Goal: Information Seeking & Learning: Find specific fact

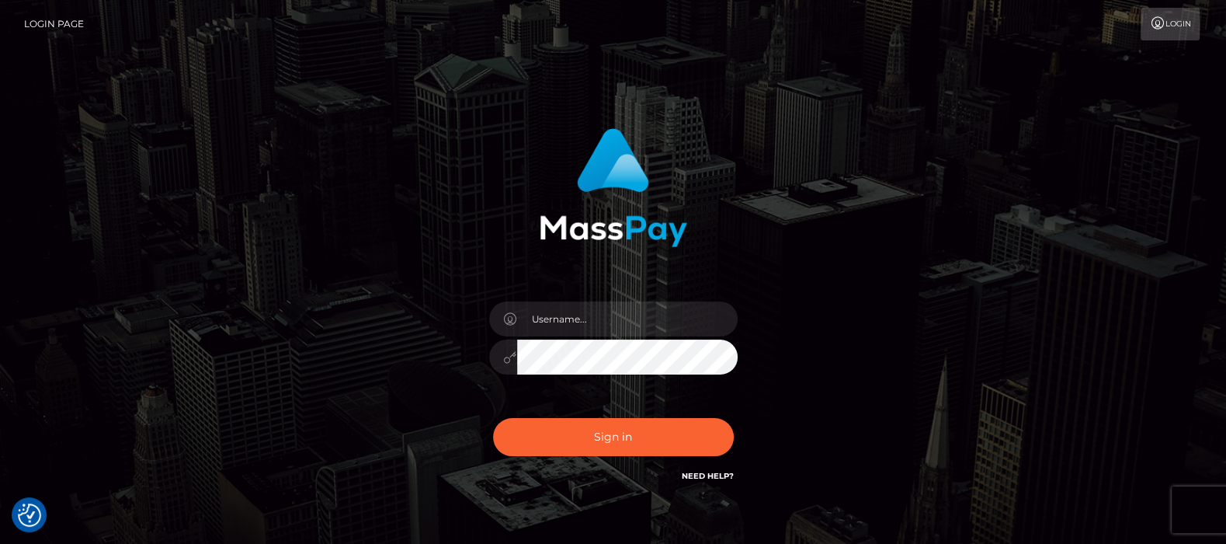
type input "[DOMAIN_NAME]"
click at [612, 439] on button "Sign in" at bounding box center [613, 437] width 241 height 38
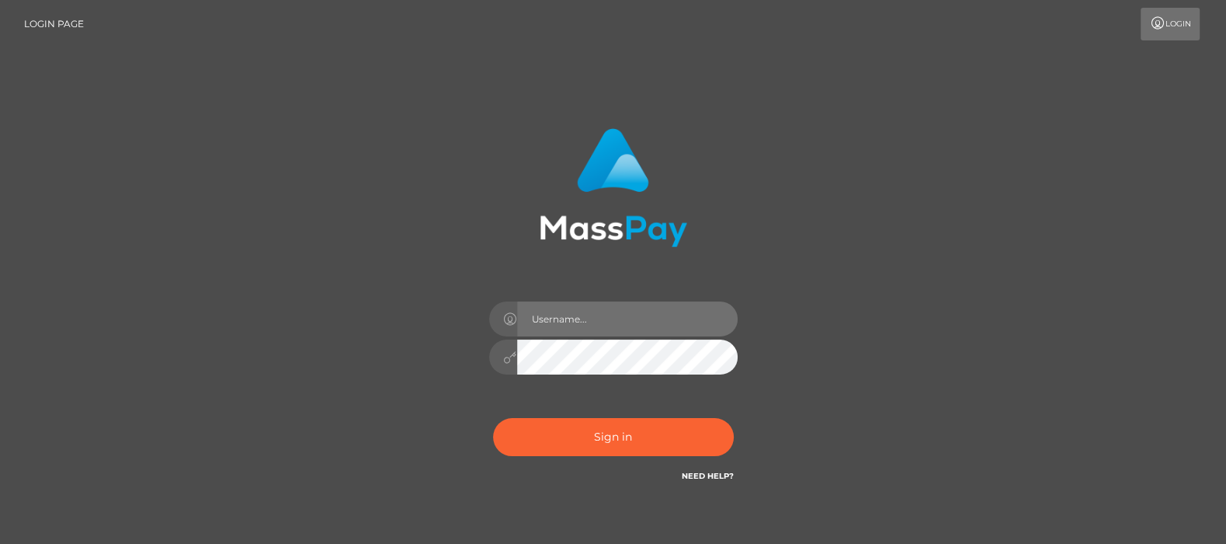
click at [613, 323] on input "text" at bounding box center [627, 318] width 221 height 35
type input "[DOMAIN_NAME]"
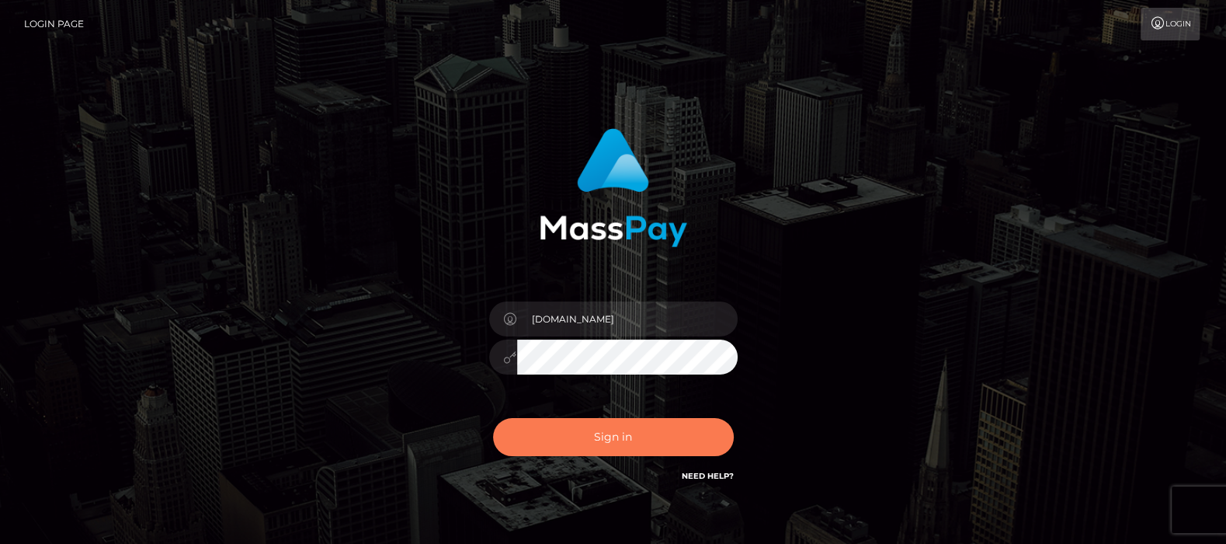
click at [614, 441] on button "Sign in" at bounding box center [613, 437] width 241 height 38
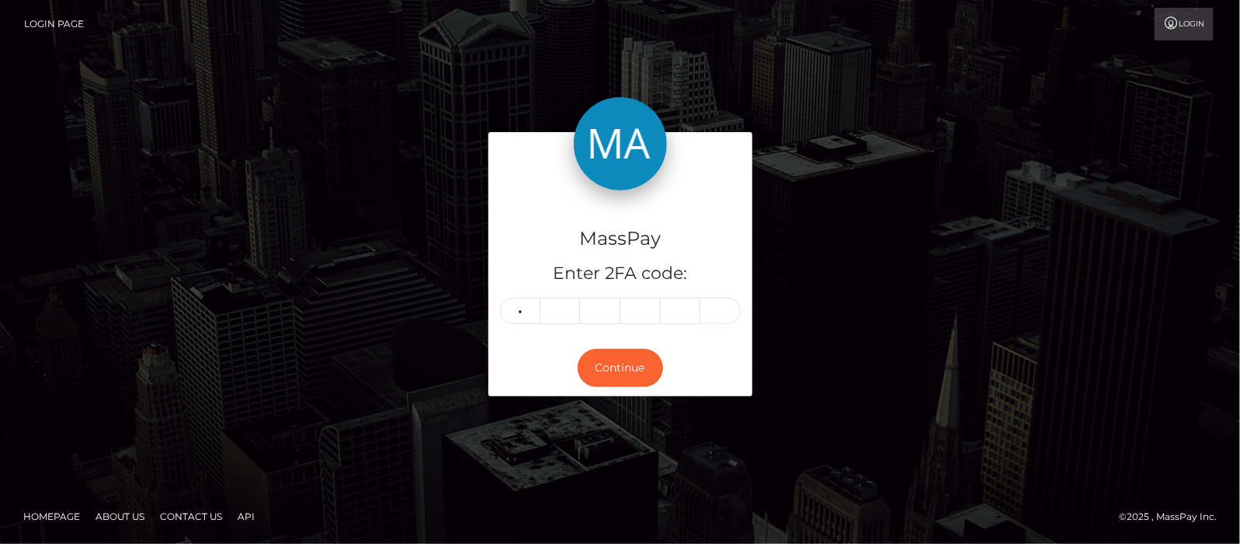
type input "9"
type input "3"
type input "0"
type input "3"
type input "9"
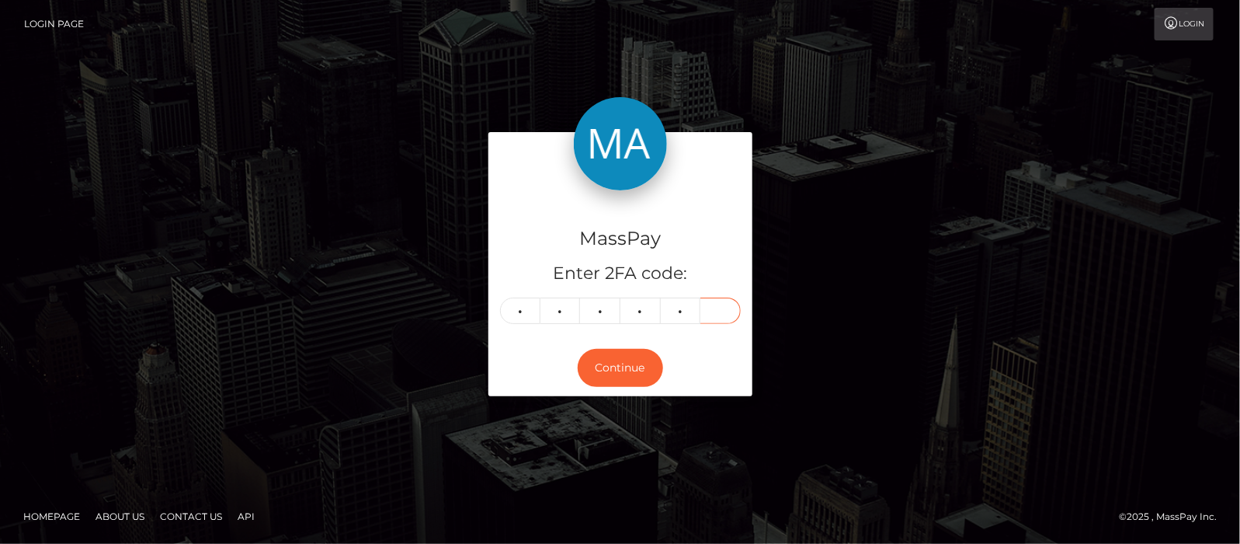
type input "2"
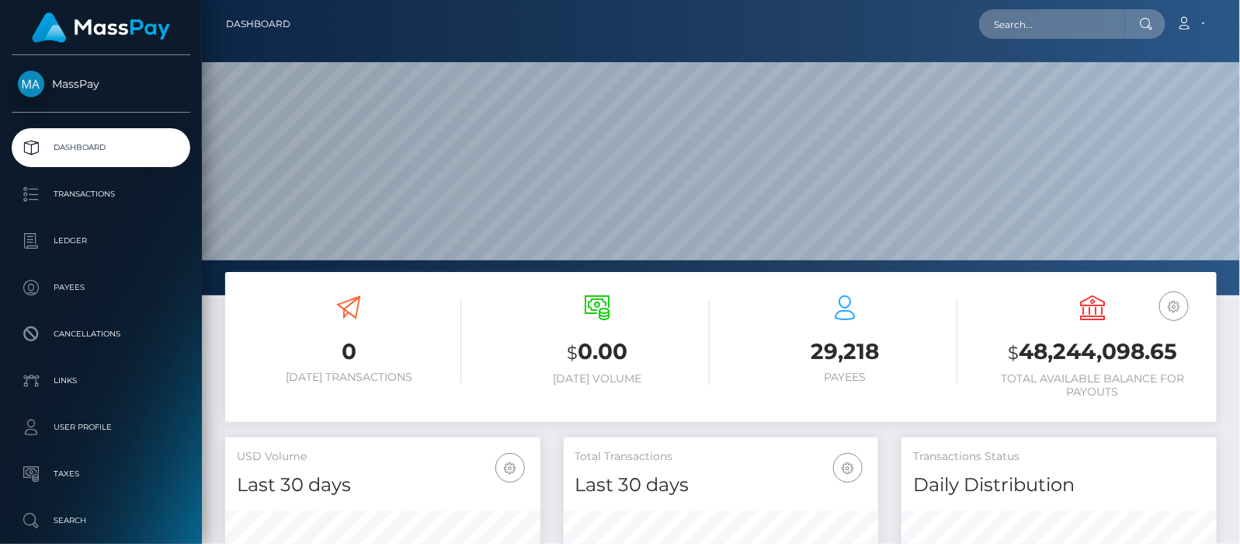
scroll to position [275, 315]
click at [1035, 23] on input "text" at bounding box center [1052, 24] width 146 height 30
paste input "[EMAIL_ADDRESS][DOMAIN_NAME]"
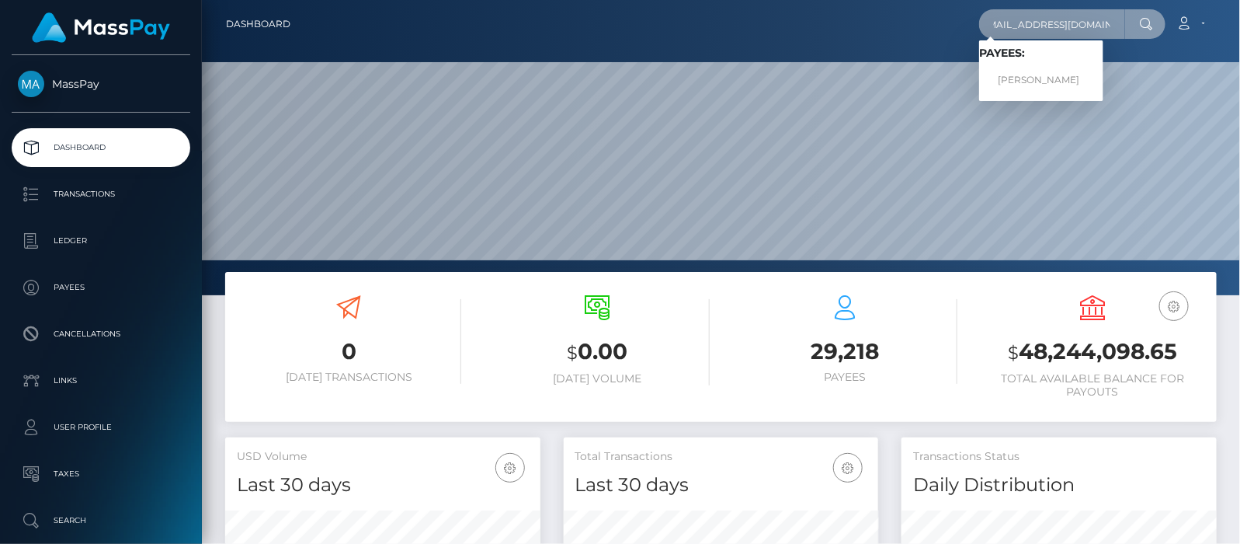
type input "[EMAIL_ADDRESS][DOMAIN_NAME]"
click at [1039, 81] on link "JUDITH MUTISO" at bounding box center [1041, 80] width 124 height 29
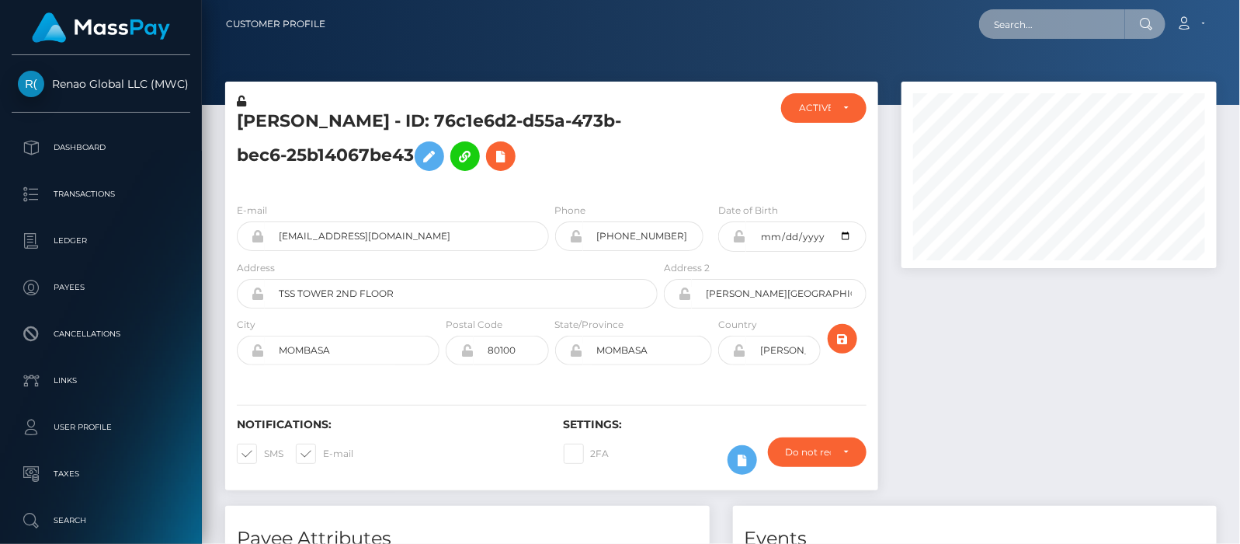
click at [1021, 24] on input "text" at bounding box center [1052, 24] width 146 height 30
paste input "[EMAIL_ADDRESS][DOMAIN_NAME]"
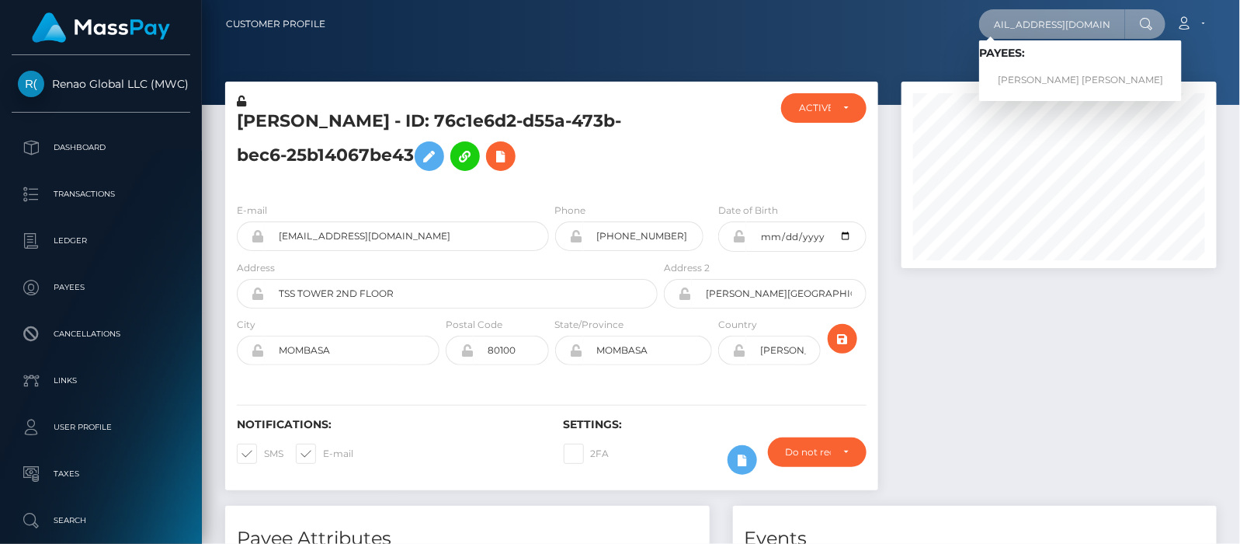
type input "yuying2704nb@gmail.com"
click at [1062, 84] on link "Anh Thi Ngoc Vu" at bounding box center [1080, 80] width 203 height 29
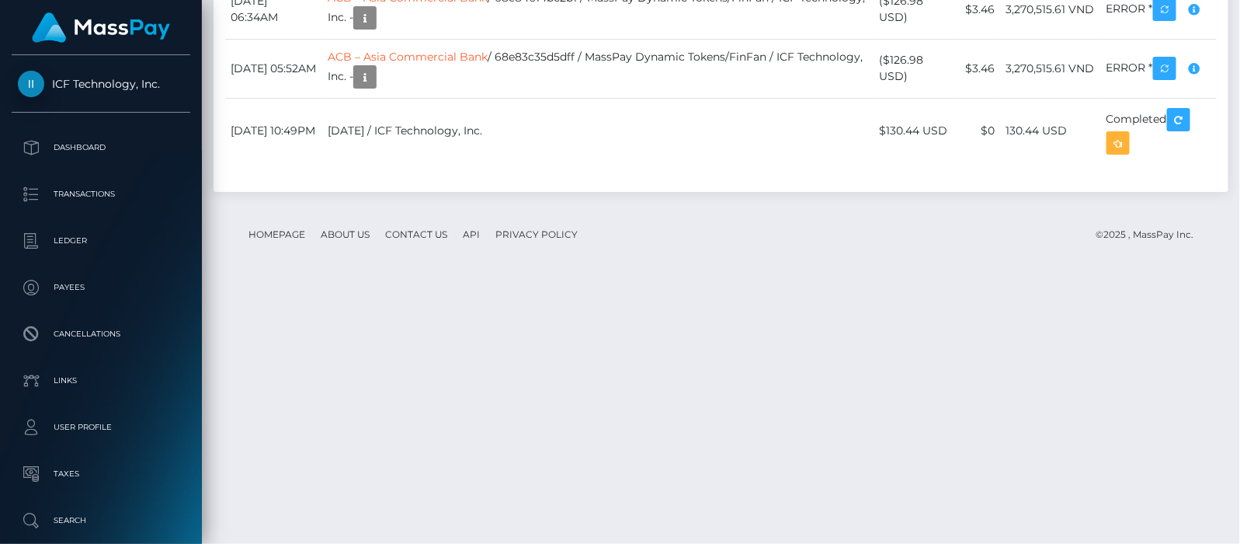
scroll to position [186, 315]
click at [1185, 78] on icon "button" at bounding box center [1194, 68] width 19 height 19
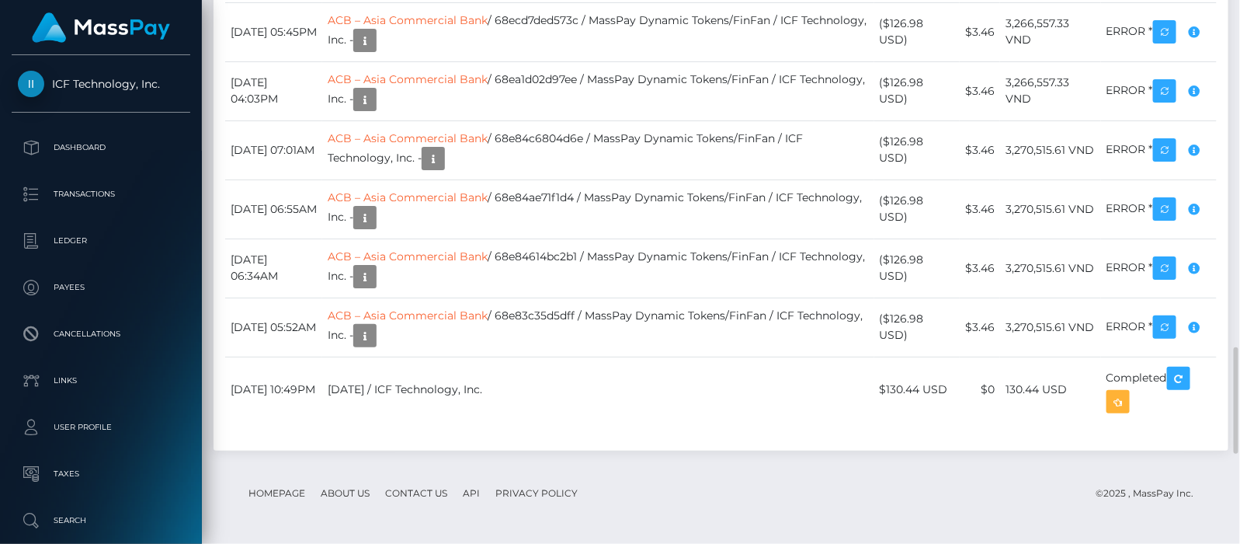
scroll to position [1937, 0]
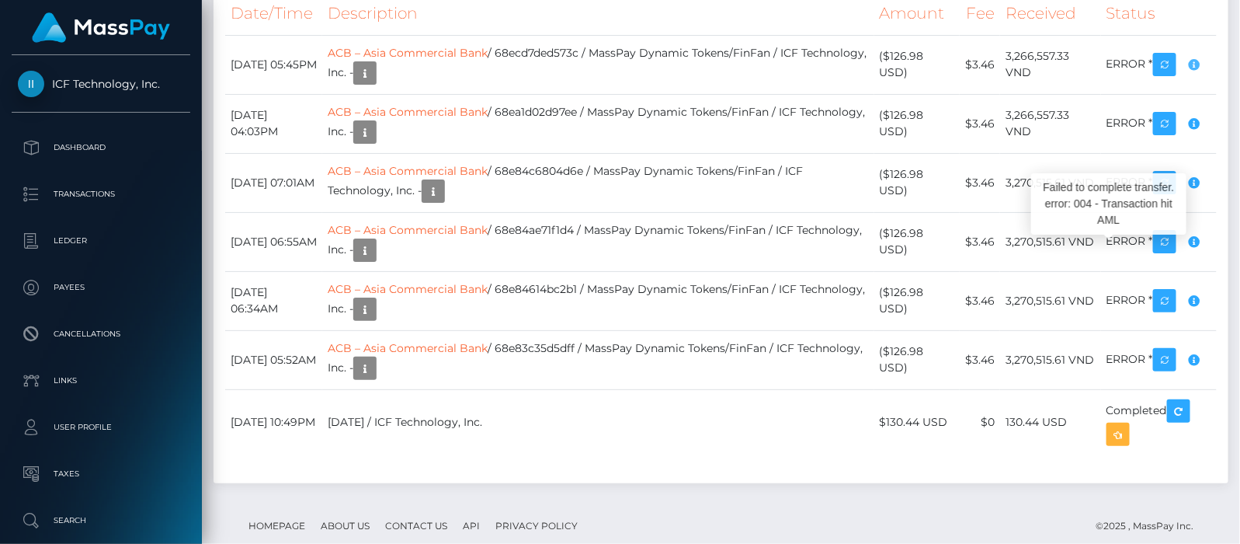
click at [1185, 75] on icon "button" at bounding box center [1194, 64] width 19 height 19
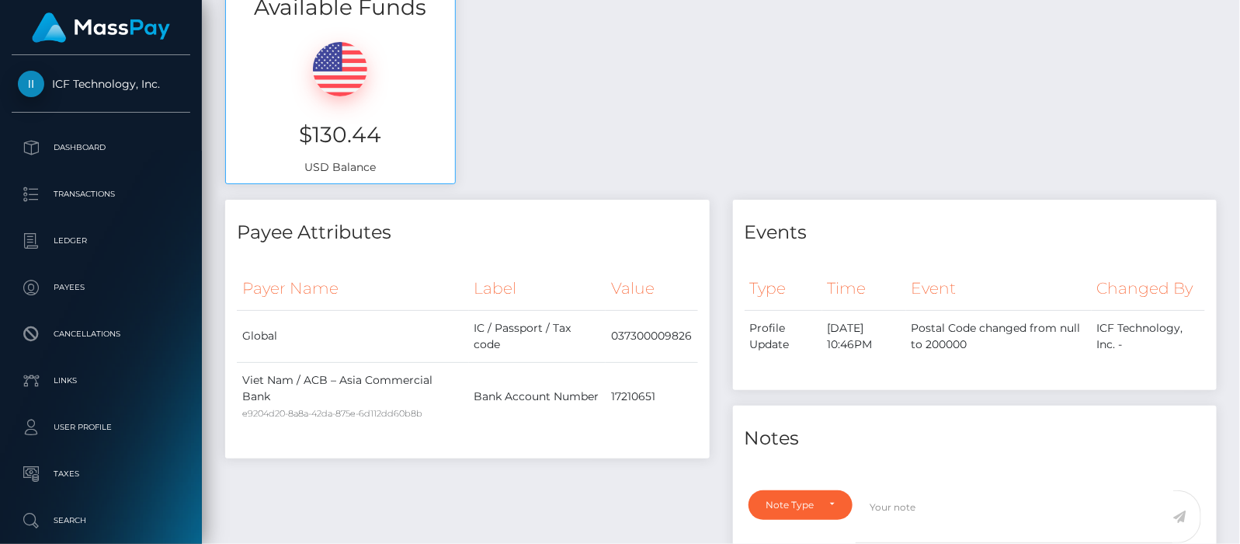
scroll to position [0, 0]
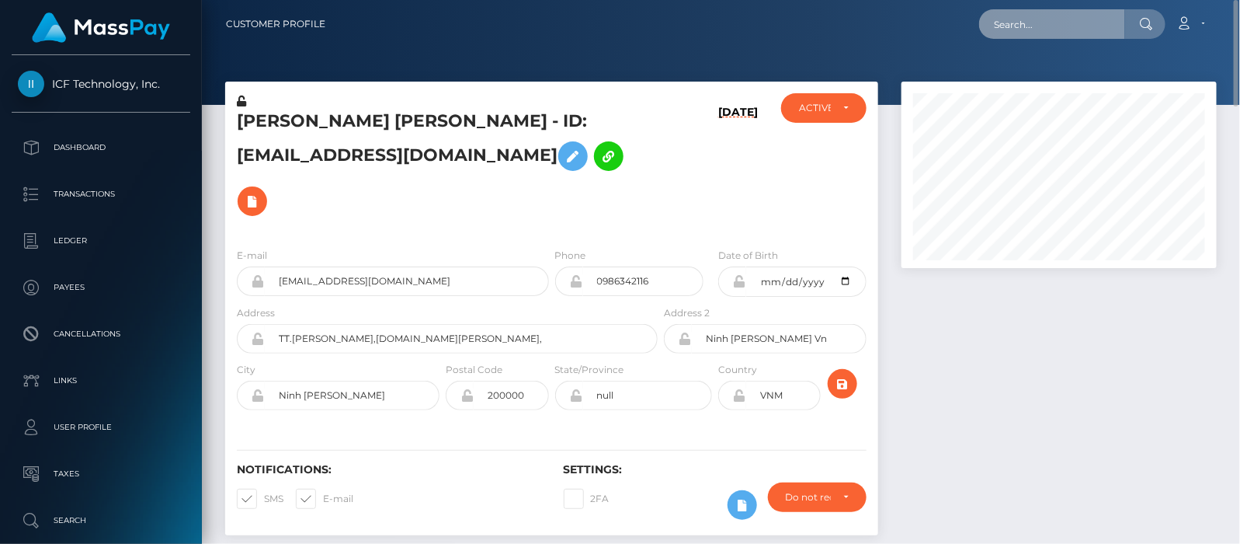
click at [1066, 23] on input "text" at bounding box center [1052, 24] width 146 height 30
paste input "7054f088-24e8-4d2b-8c36-b12268f81dda"
type input "7054f088-24e8-4d2b-8c36-b12268f81dd"
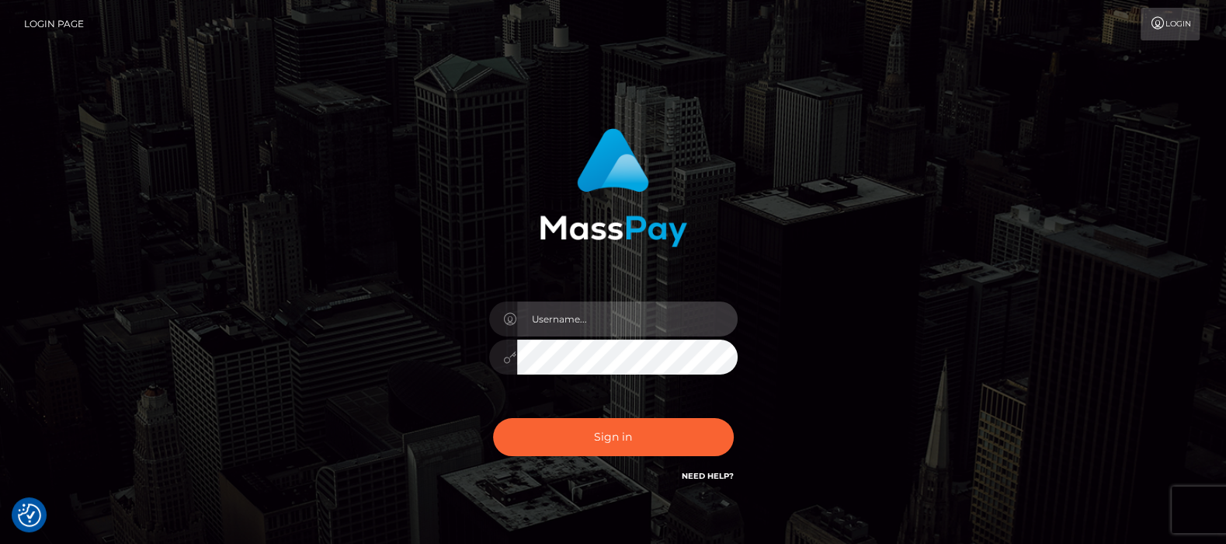
click at [650, 312] on input "text" at bounding box center [627, 318] width 221 height 35
type input "df.es"
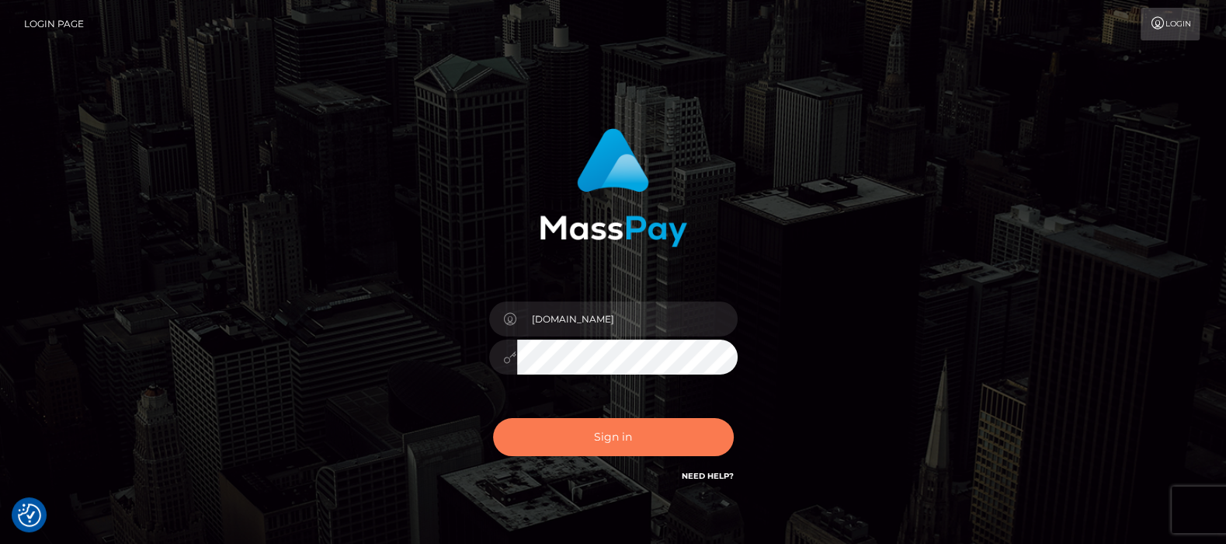
click at [606, 433] on button "Sign in" at bounding box center [613, 437] width 241 height 38
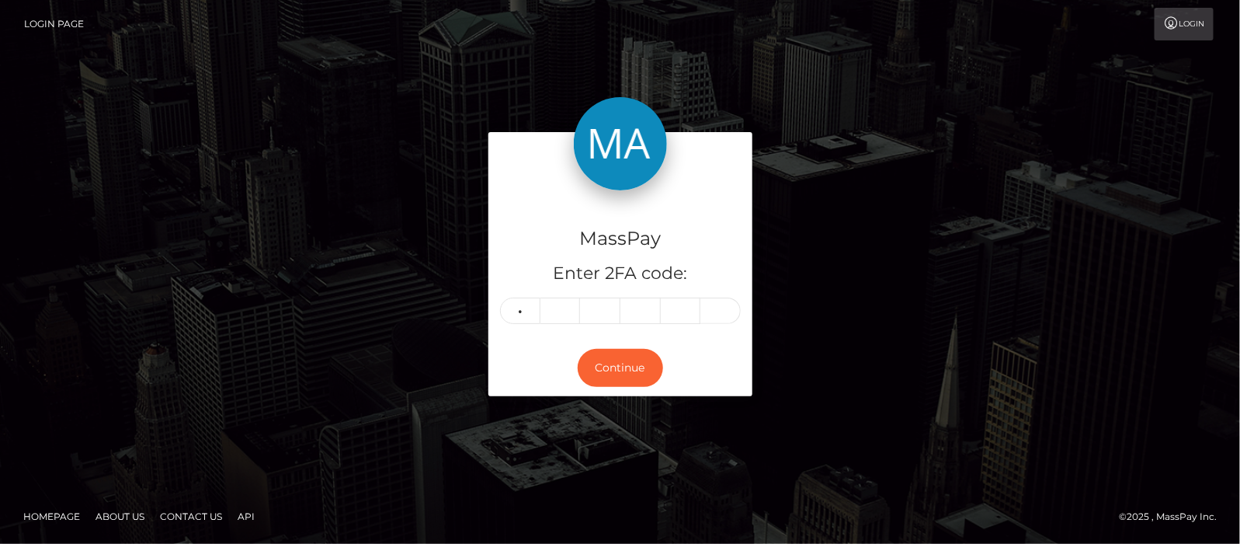
type input "4"
type input "6"
type input "4"
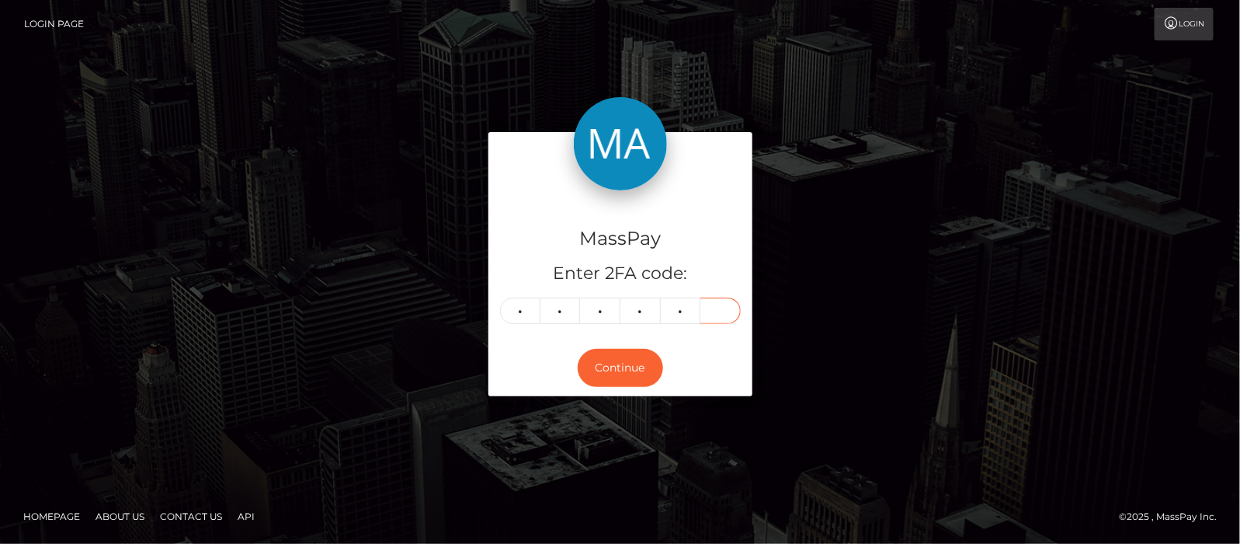
type input "2"
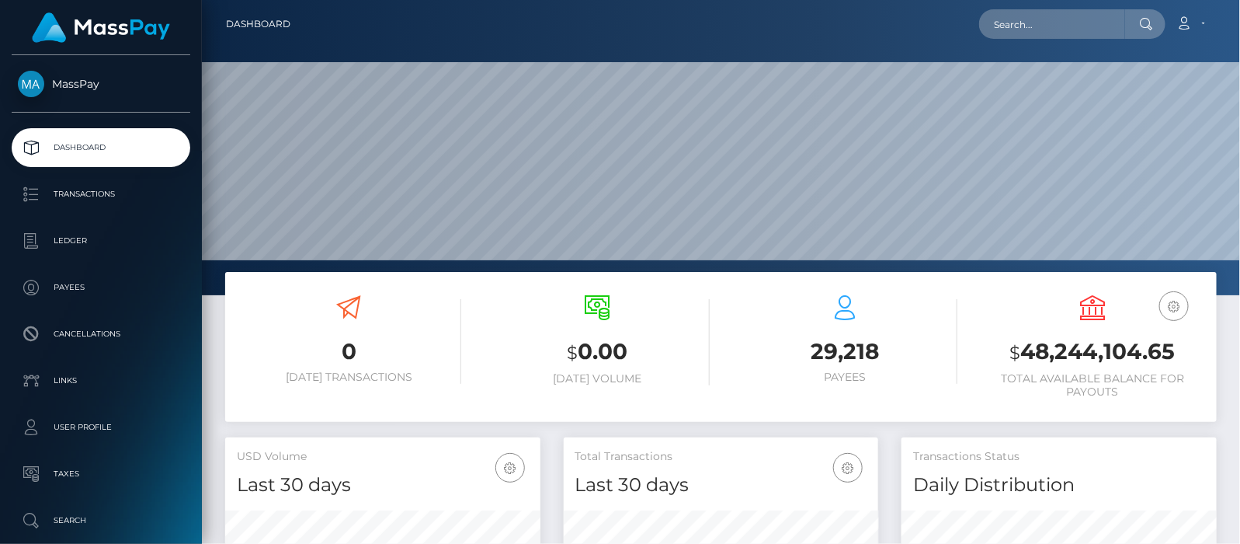
scroll to position [275, 315]
click at [1086, 22] on input "text" at bounding box center [1052, 24] width 146 height 30
paste input "79E9?jp@5r#8J&V"
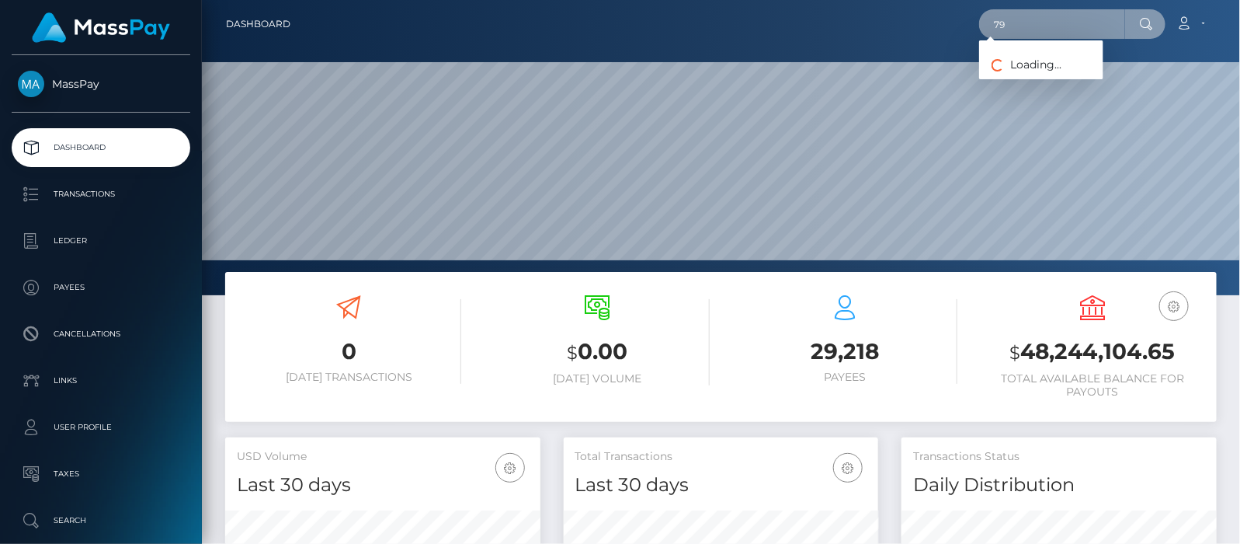
type input "7"
paste input "7054f088-24e8-4d2b-8c36-b12268f81dda"
type input "7054f088-24e8-4d2b-8c36-b12268f81dda"
drag, startPoint x: 1002, startPoint y: 23, endPoint x: 1241, endPoint y: 61, distance: 242.2
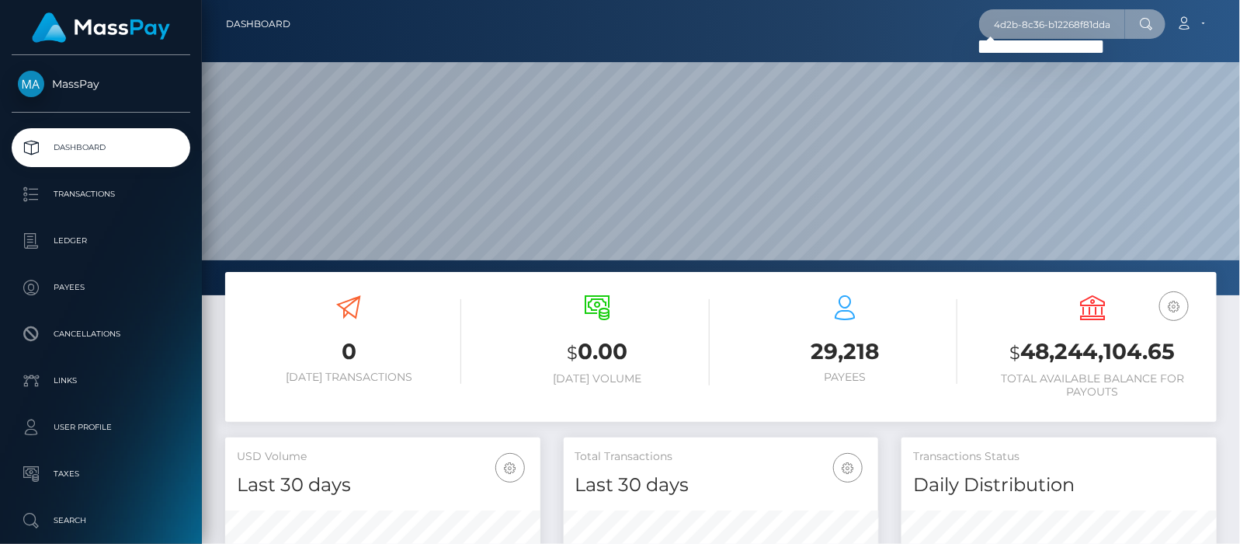
click at [1239, 61] on html "MassPay Dashboard Transactions Ledger Payees Cancellations Links" at bounding box center [620, 272] width 1240 height 544
paste input "1359215336"
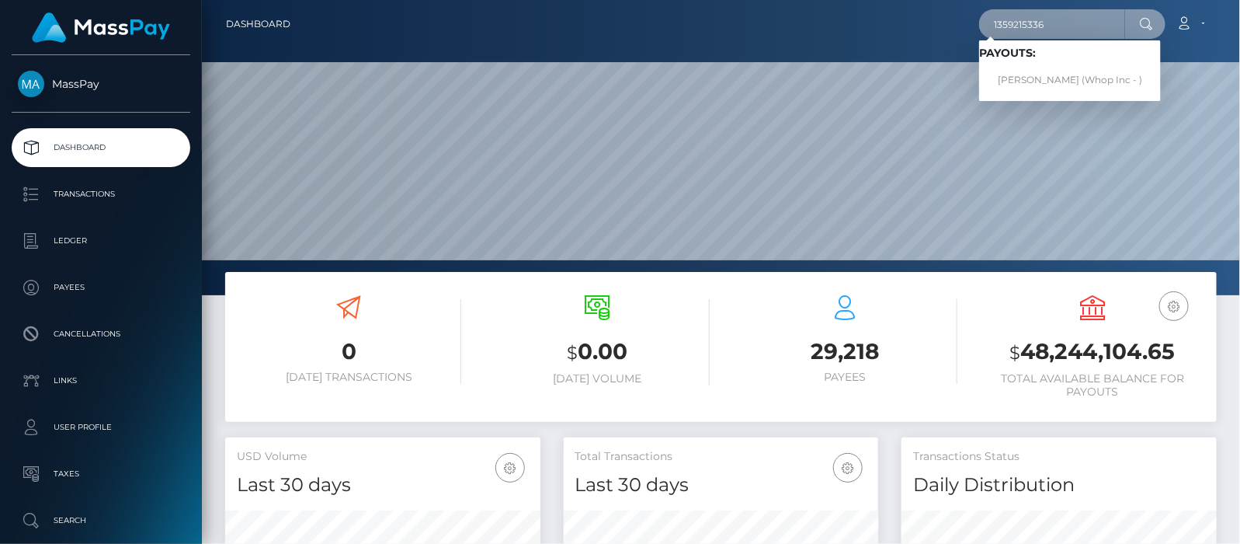
type input "1359215336"
click at [1063, 82] on link "ENZO JEAN PRISSE (Whop Inc - )" at bounding box center [1070, 80] width 182 height 29
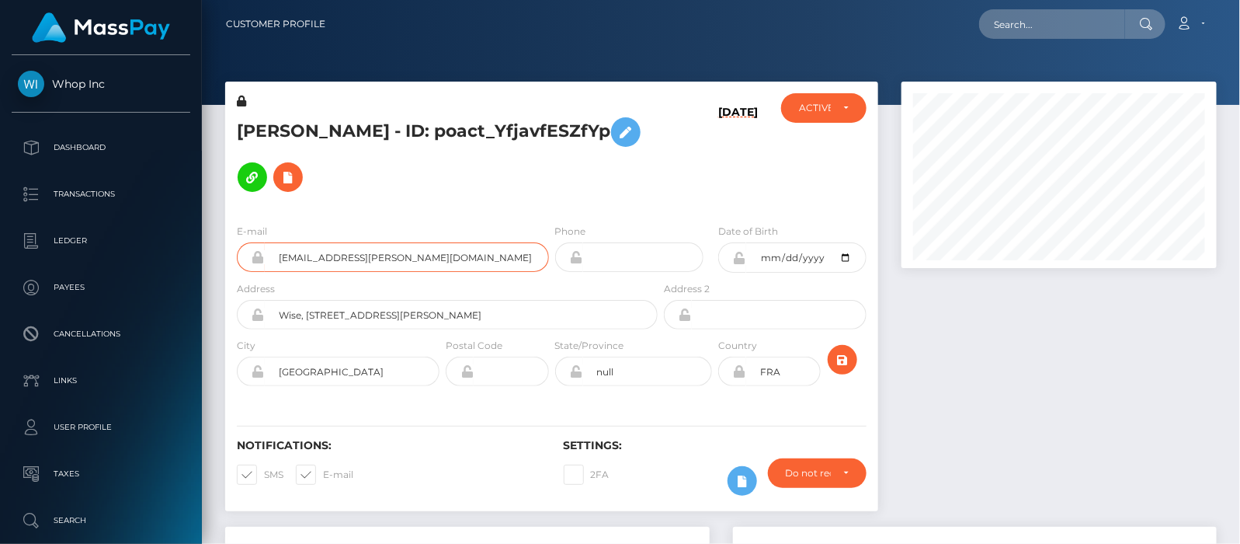
drag, startPoint x: 280, startPoint y: 236, endPoint x: 431, endPoint y: 235, distance: 150.6
click at [431, 242] on input "whop@antoine-blanco.com" at bounding box center [407, 257] width 284 height 30
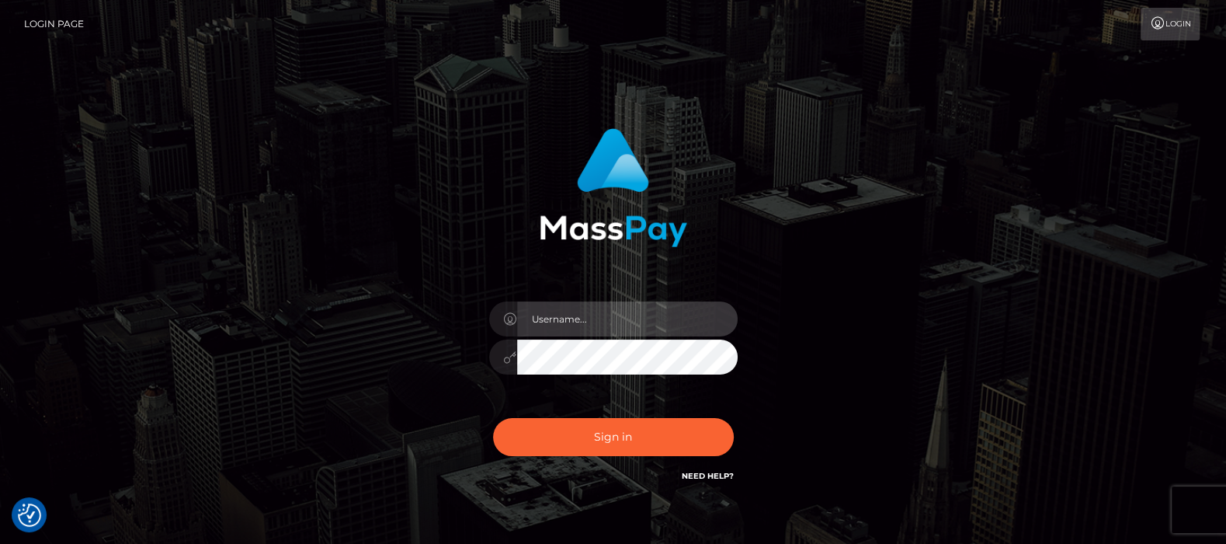
drag, startPoint x: 579, startPoint y: 324, endPoint x: 581, endPoint y: 332, distance: 7.9
click at [579, 324] on input "text" at bounding box center [627, 318] width 221 height 35
type input "[DOMAIN_NAME]"
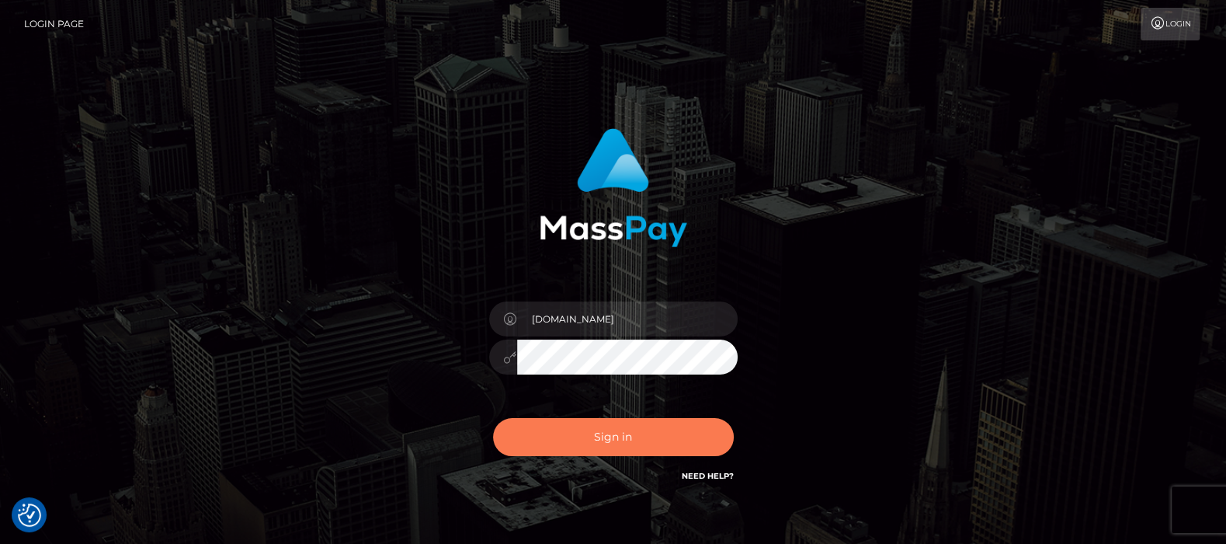
click at [592, 432] on button "Sign in" at bounding box center [613, 437] width 241 height 38
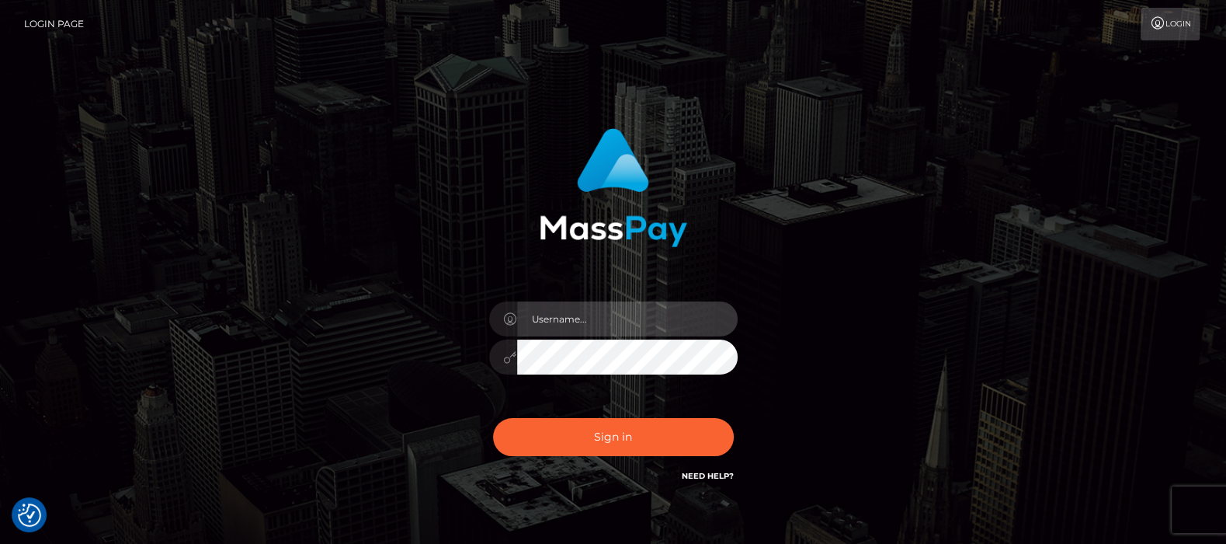
click at [563, 322] on input "text" at bounding box center [627, 318] width 221 height 35
type input "[DOMAIN_NAME]"
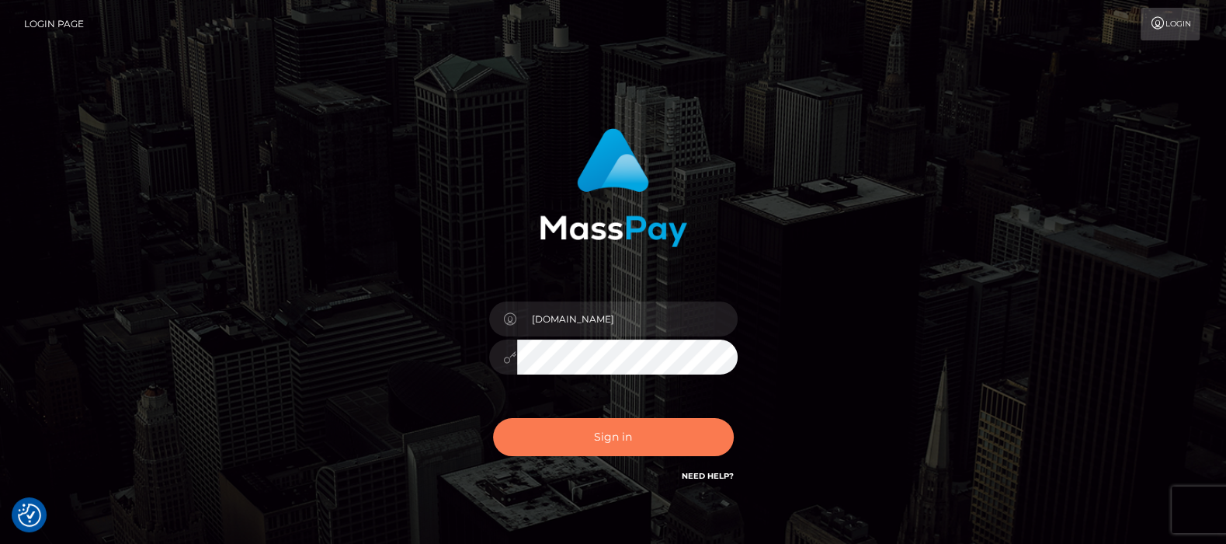
click at [598, 439] on button "Sign in" at bounding box center [613, 437] width 241 height 38
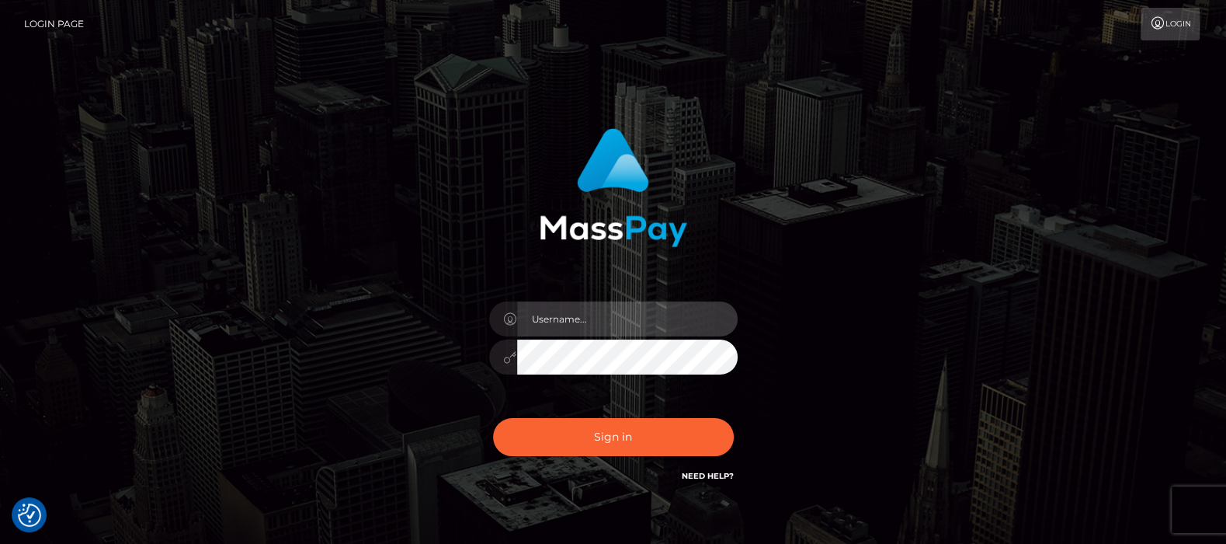
click at [583, 311] on input "text" at bounding box center [627, 318] width 221 height 35
type input "[DOMAIN_NAME]"
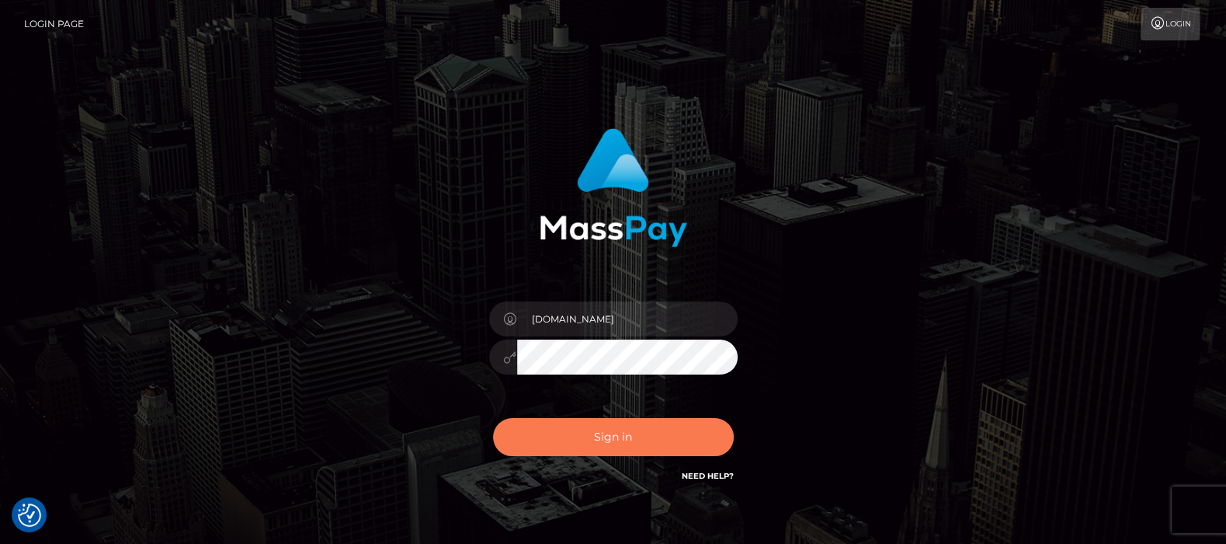
click at [613, 433] on button "Sign in" at bounding box center [613, 437] width 241 height 38
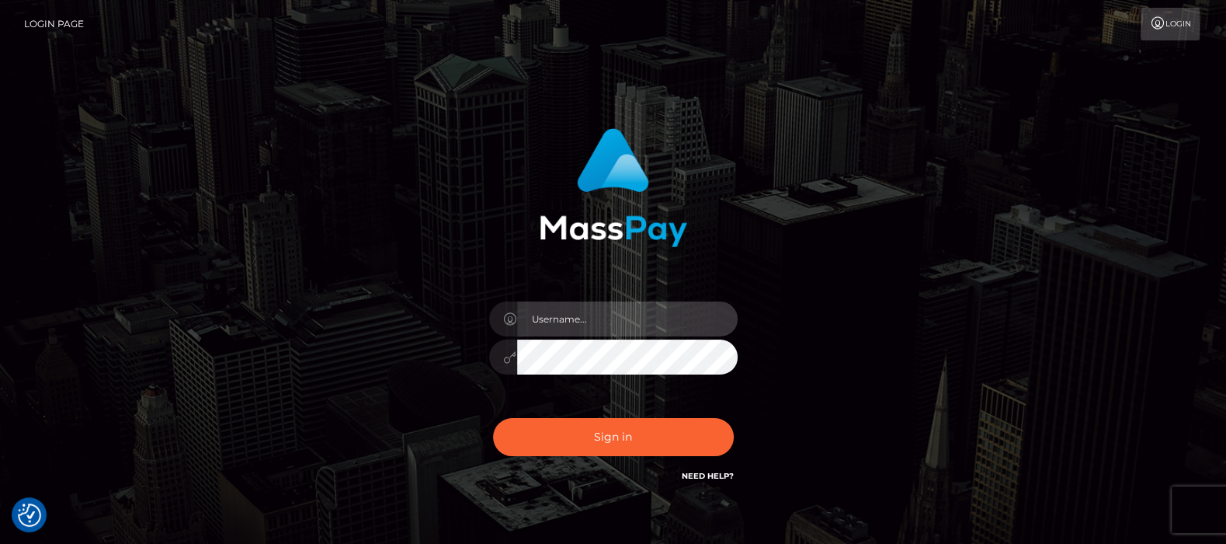
click at [592, 321] on input "text" at bounding box center [627, 318] width 221 height 35
type input "df.es"
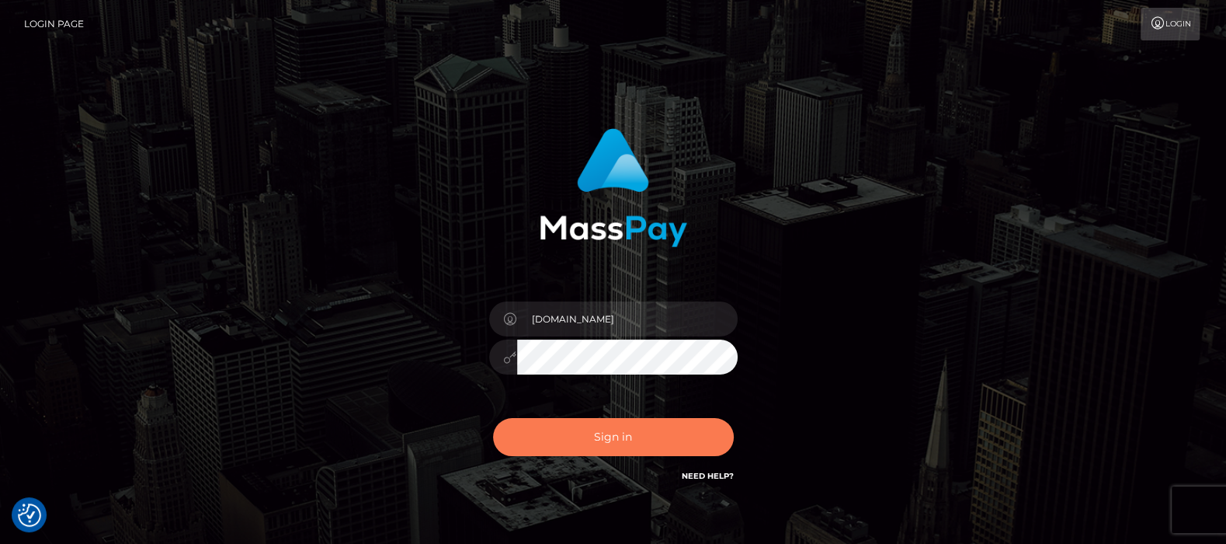
click at [613, 431] on button "Sign in" at bounding box center [613, 437] width 241 height 38
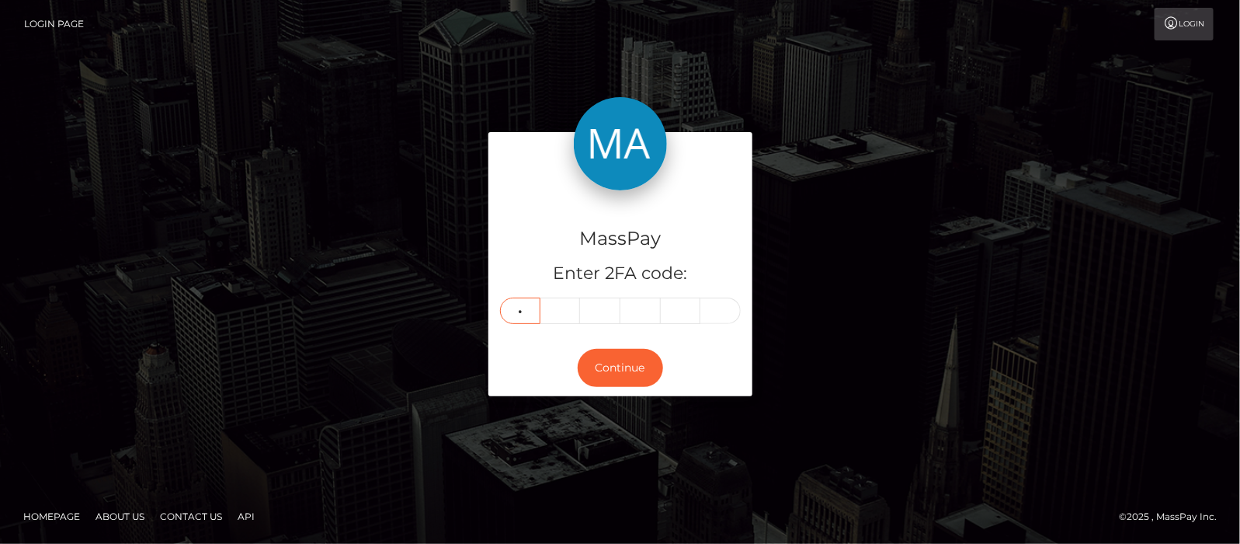
type input "7"
type input "1"
type input "6"
type input "8"
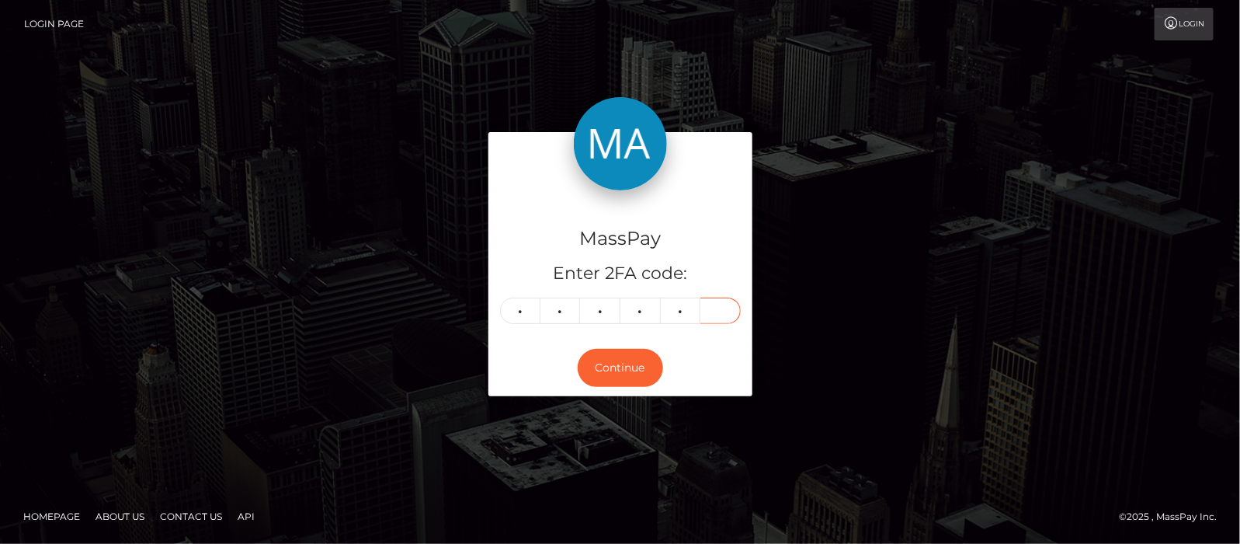
type input "4"
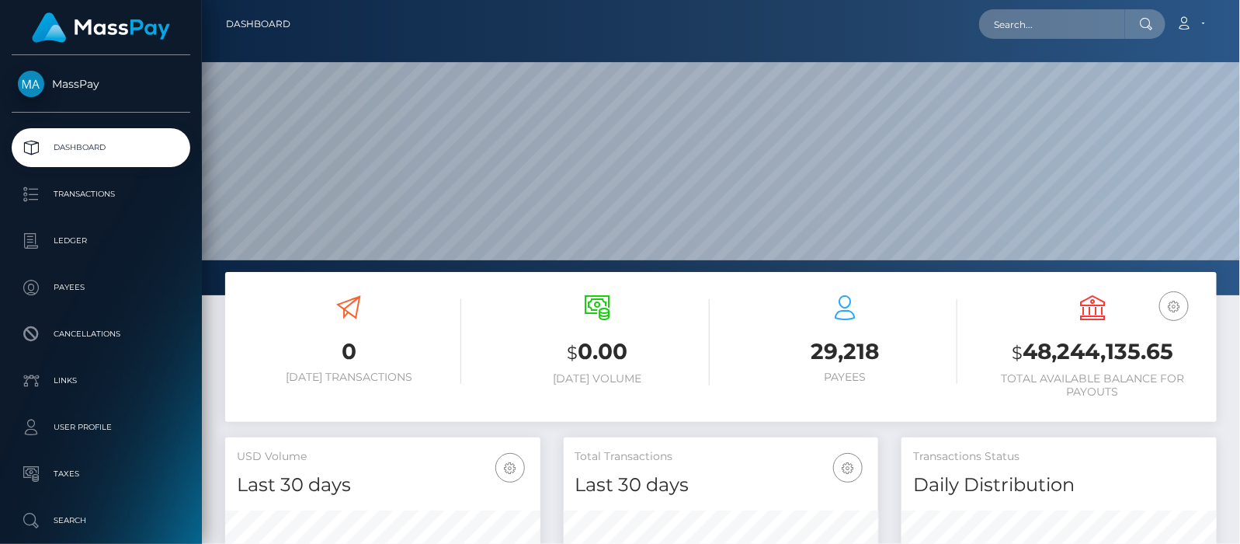
scroll to position [275, 315]
click at [1060, 20] on input "text" at bounding box center [1052, 24] width 146 height 30
paste input "[EMAIL_ADDRESS][DOMAIN_NAME]"
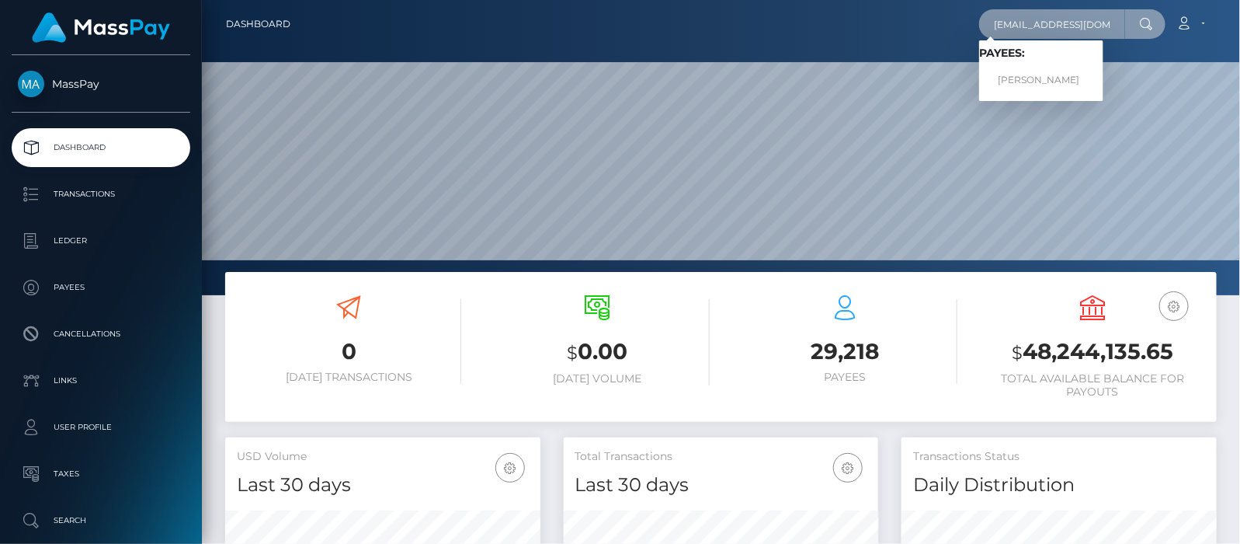
type input "[EMAIL_ADDRESS][DOMAIN_NAME]"
click at [1072, 79] on link "[PERSON_NAME]" at bounding box center [1041, 80] width 124 height 29
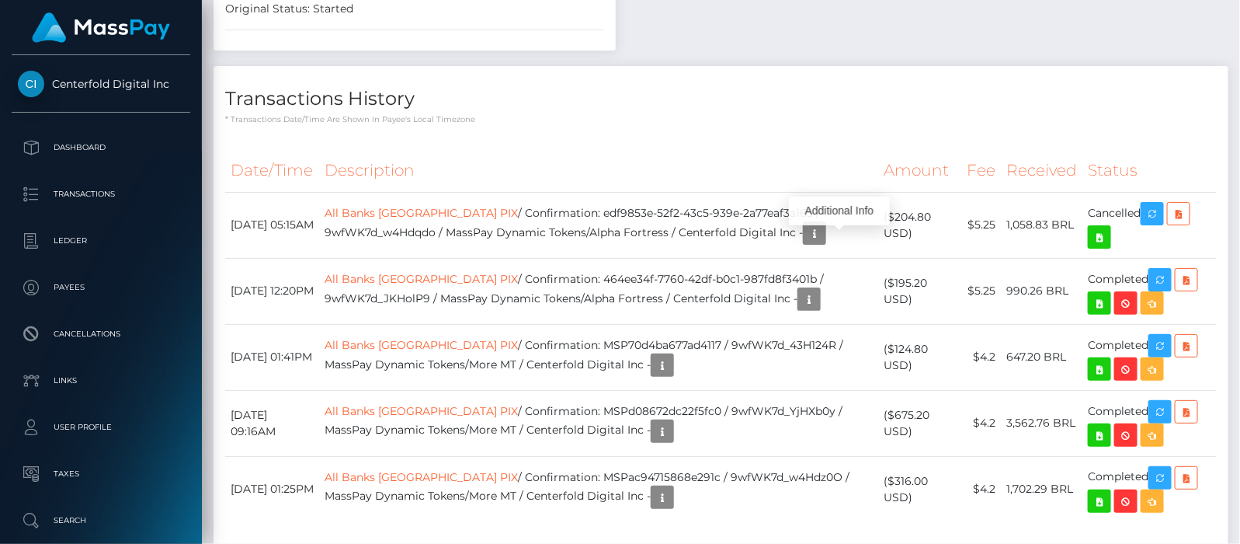
scroll to position [186, 315]
click at [824, 243] on icon "button" at bounding box center [814, 233] width 19 height 19
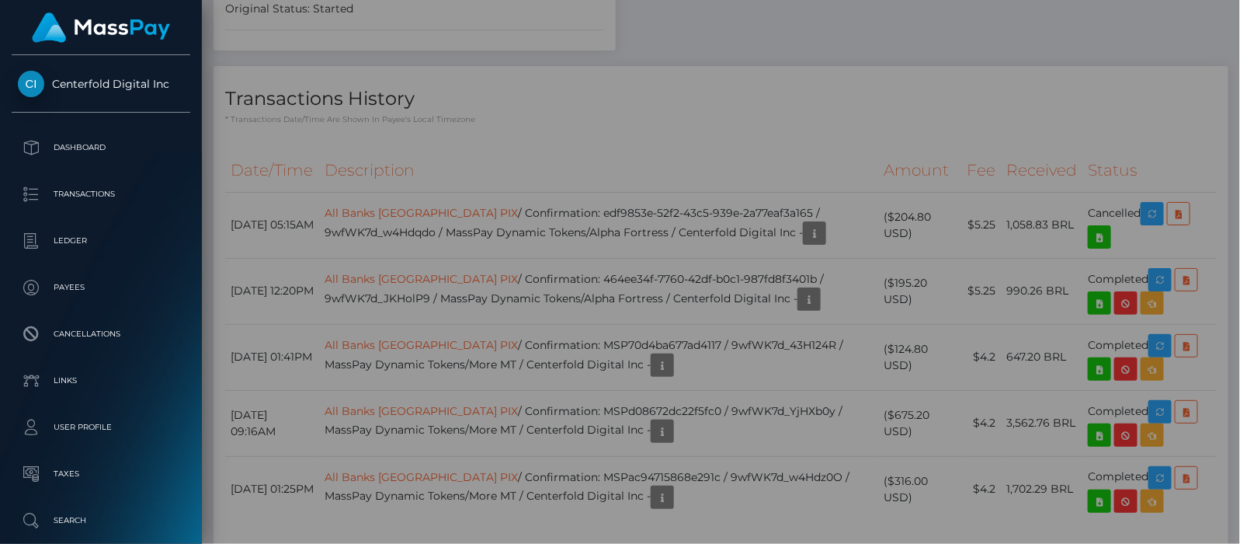
scroll to position [0, 0]
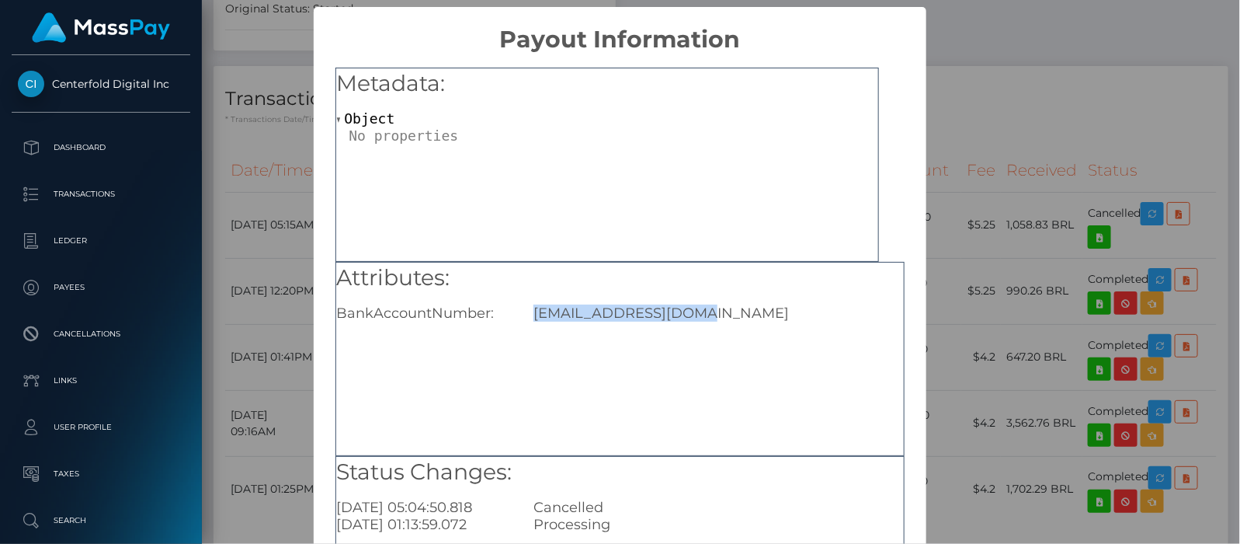
drag, startPoint x: 530, startPoint y: 313, endPoint x: 749, endPoint y: 313, distance: 219.0
click at [749, 313] on div "ARUBYFIRE7@GMAIL.COM" at bounding box center [719, 312] width 394 height 17
copy div "ARUBYFIRE7@GMAIL.COM"
click at [1010, 94] on div "× Payout Information Metadata: Object Attributes: BankAccountNumber: ARUBYFIRE7…" at bounding box center [620, 272] width 1240 height 544
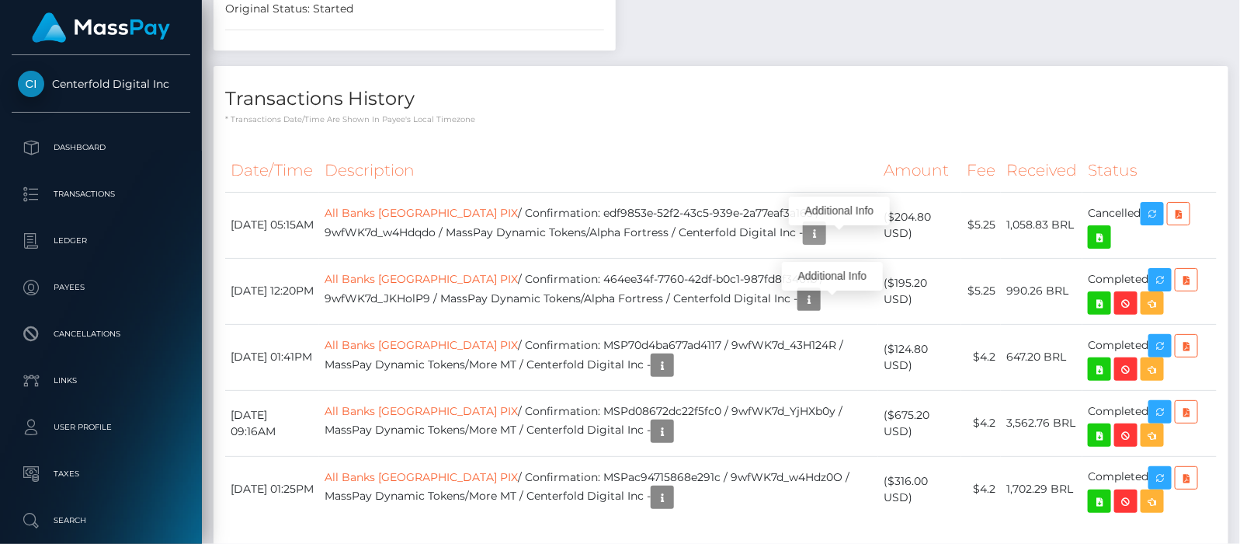
scroll to position [186, 315]
click at [818, 303] on icon "button" at bounding box center [809, 299] width 19 height 19
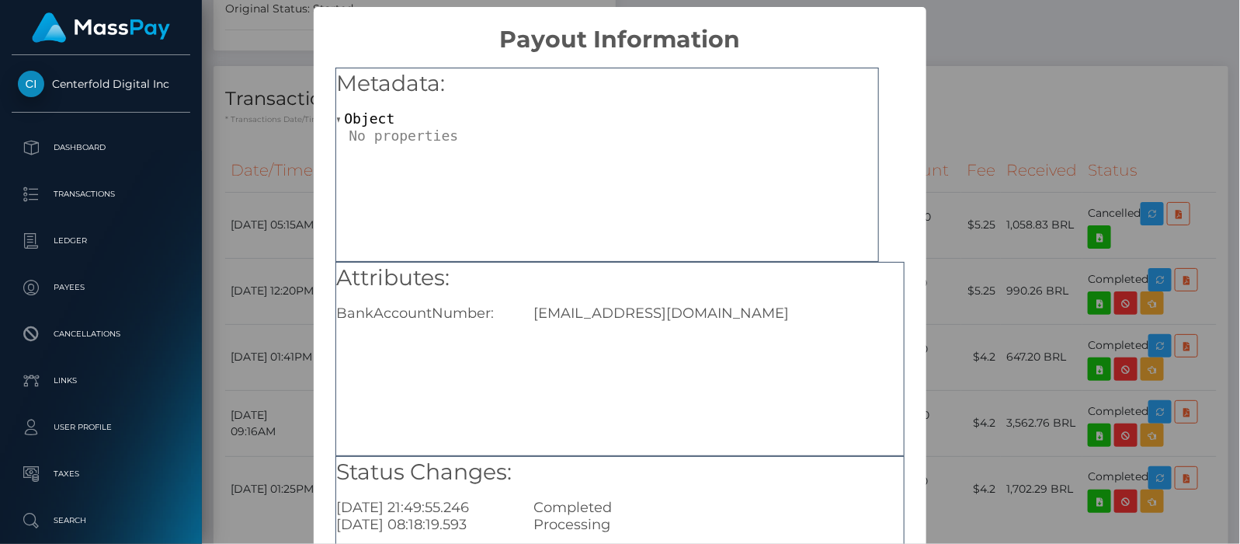
click at [966, 23] on div "× Payout Information Metadata: Object Attributes: BankAccountNumber: ARUBYFIRE7…" at bounding box center [620, 272] width 1240 height 544
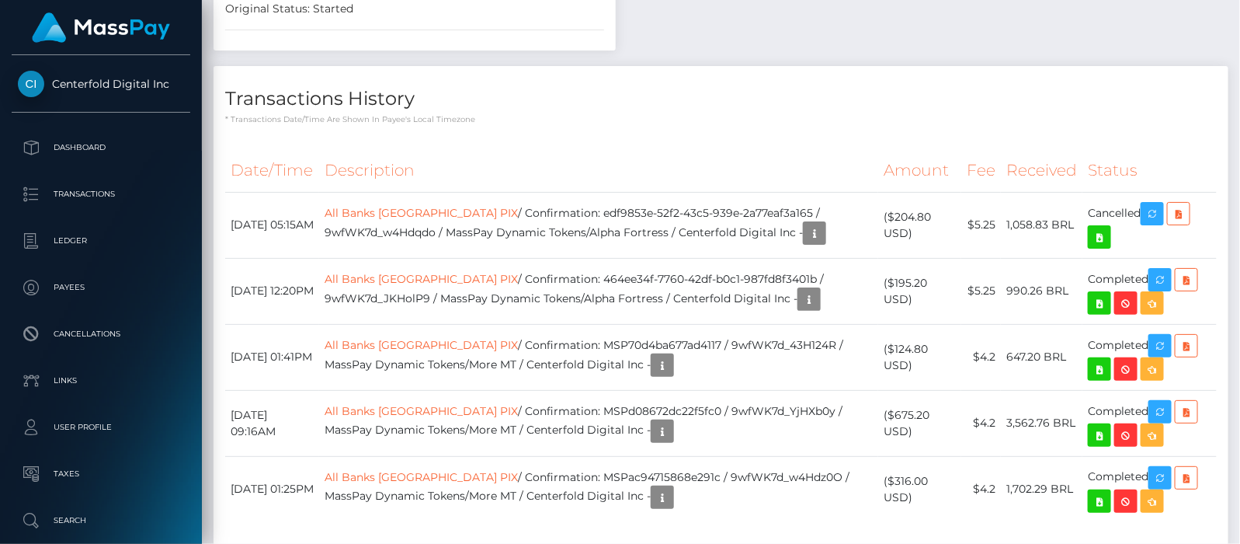
click at [419, 218] on link "All Banks Brazil PIX" at bounding box center [421, 213] width 193 height 14
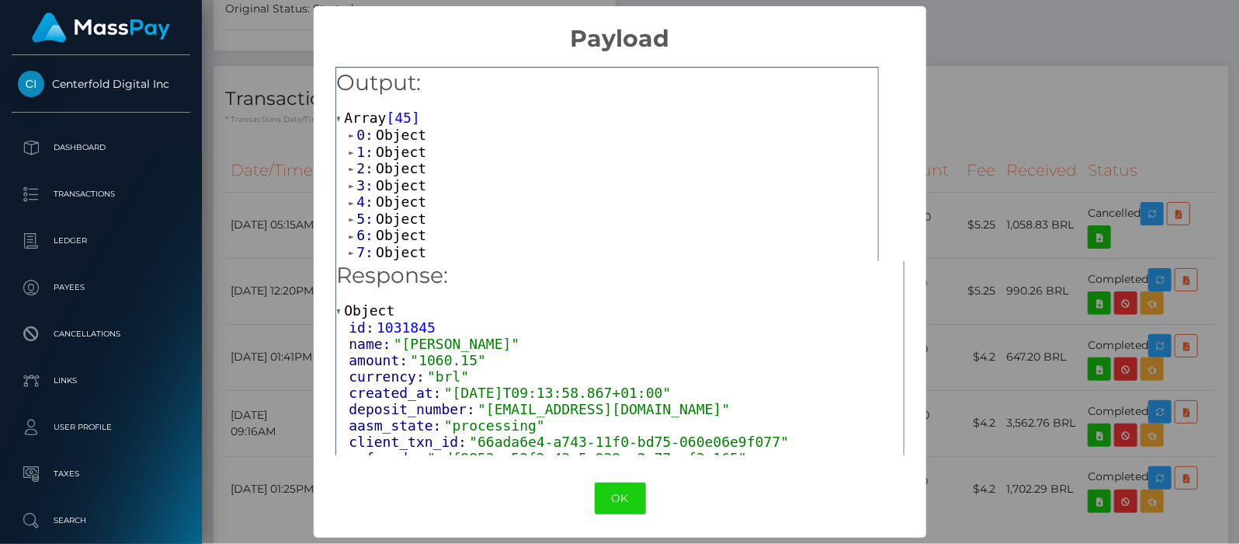
scroll to position [0, 0]
click at [349, 252] on span at bounding box center [353, 253] width 8 height 10
click at [349, 131] on span at bounding box center [353, 135] width 8 height 10
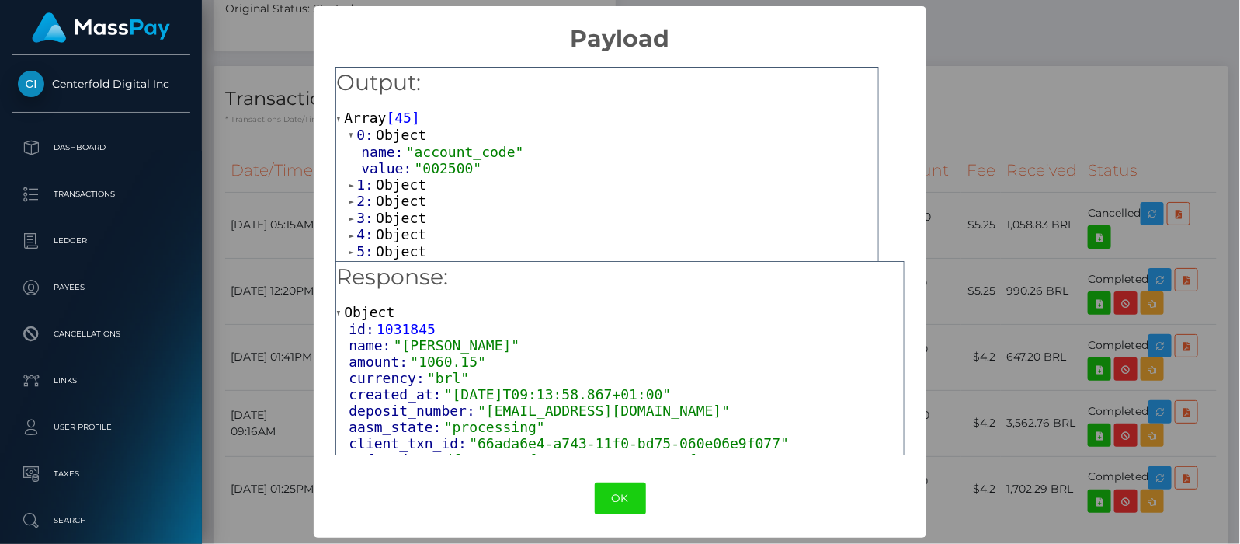
click at [349, 183] on span at bounding box center [353, 185] width 8 height 10
click at [349, 230] on span at bounding box center [353, 234] width 8 height 10
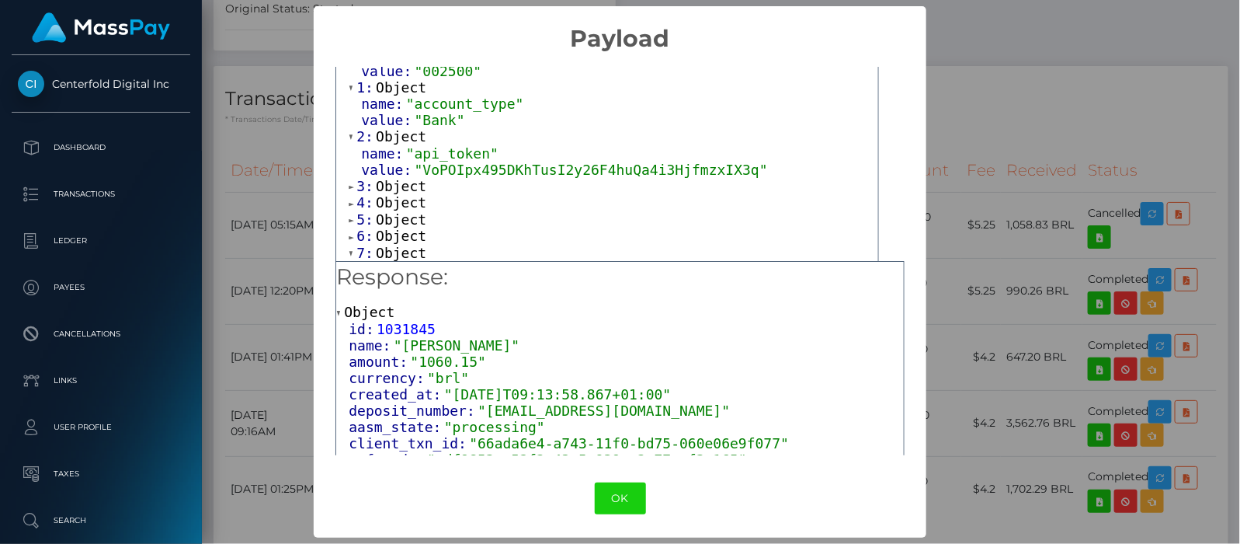
click at [343, 181] on div "0: Object name: "account_code" value: "002500" 1: Object name: "account_type" v…" at bounding box center [607, 472] width 542 height 885
click at [349, 185] on span at bounding box center [353, 187] width 8 height 10
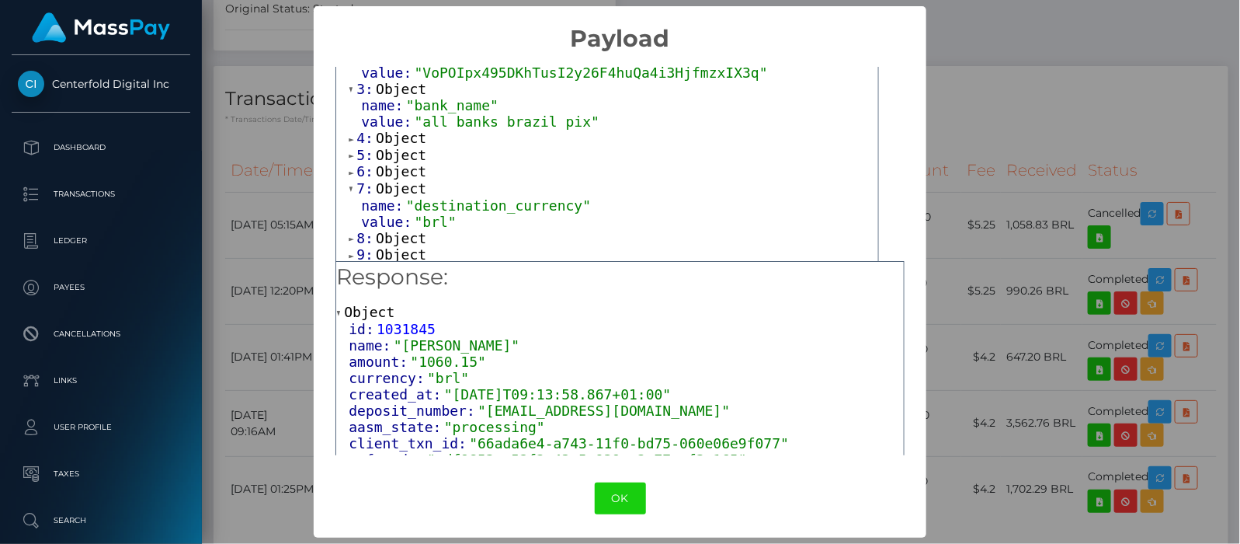
click at [349, 134] on span at bounding box center [353, 139] width 8 height 10
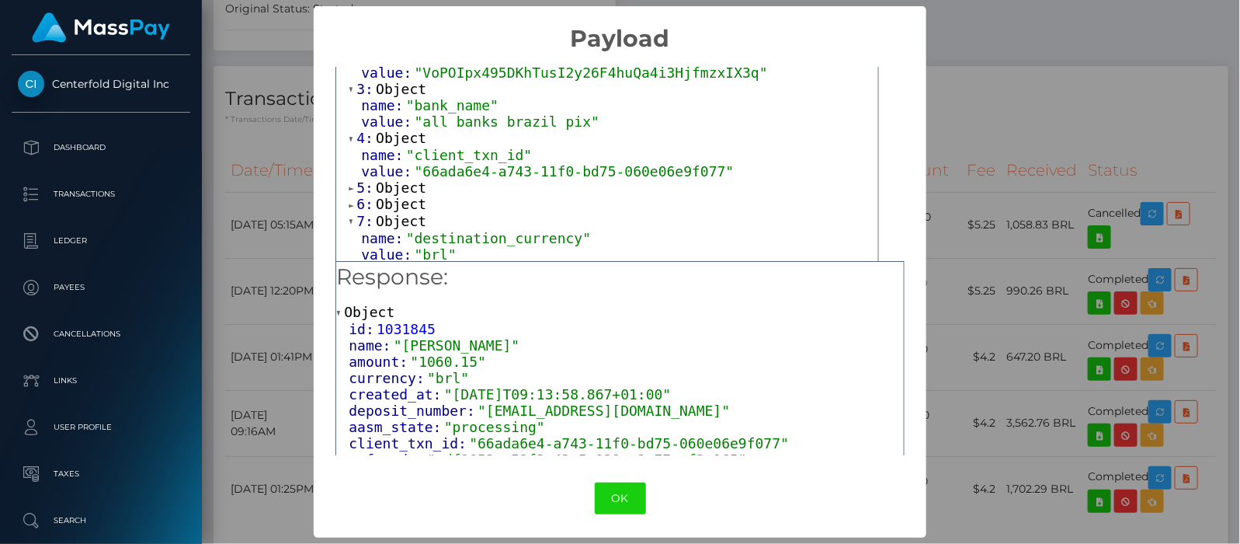
click at [349, 183] on span at bounding box center [353, 188] width 8 height 10
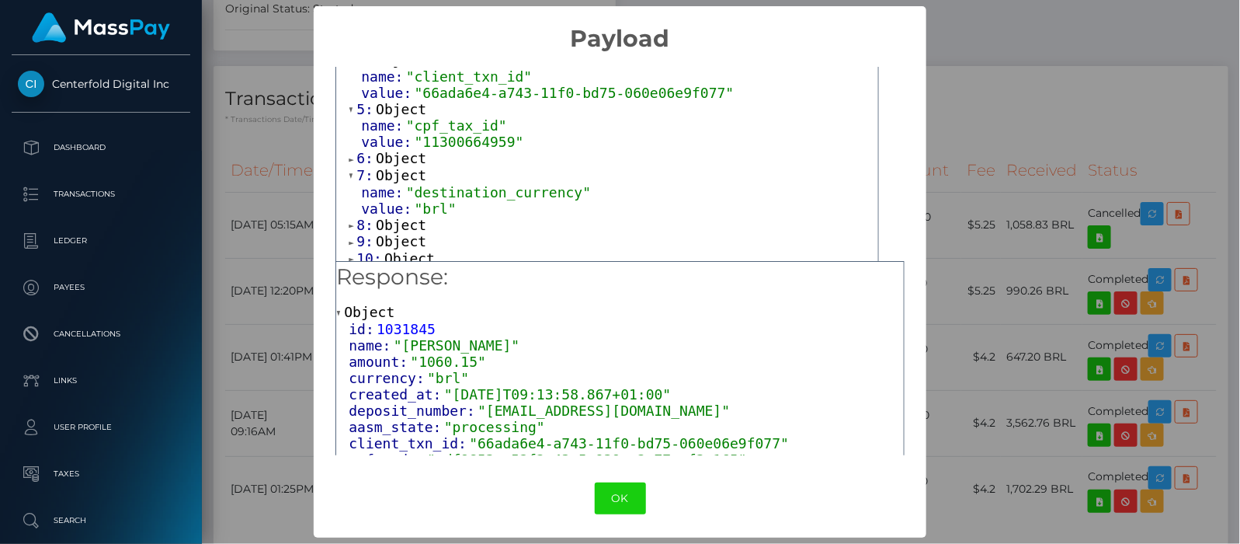
scroll to position [291, 0]
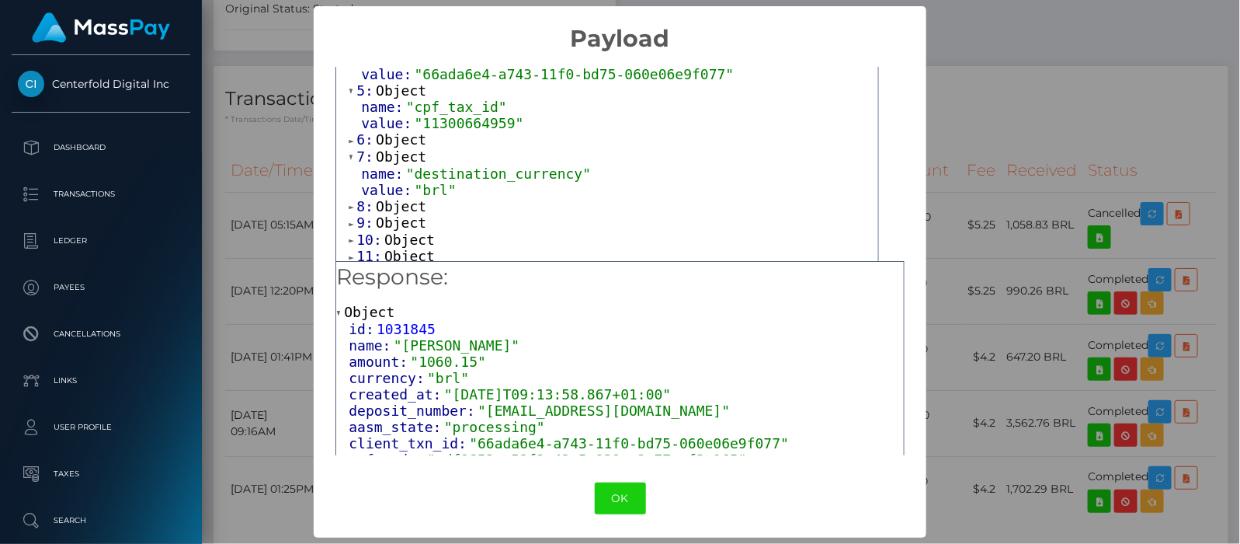
click at [344, 135] on div "0: Object name: "account_code" value: "002500" 1: Object name: "account_type" v…" at bounding box center [607, 326] width 542 height 983
click at [349, 136] on span at bounding box center [353, 141] width 8 height 10
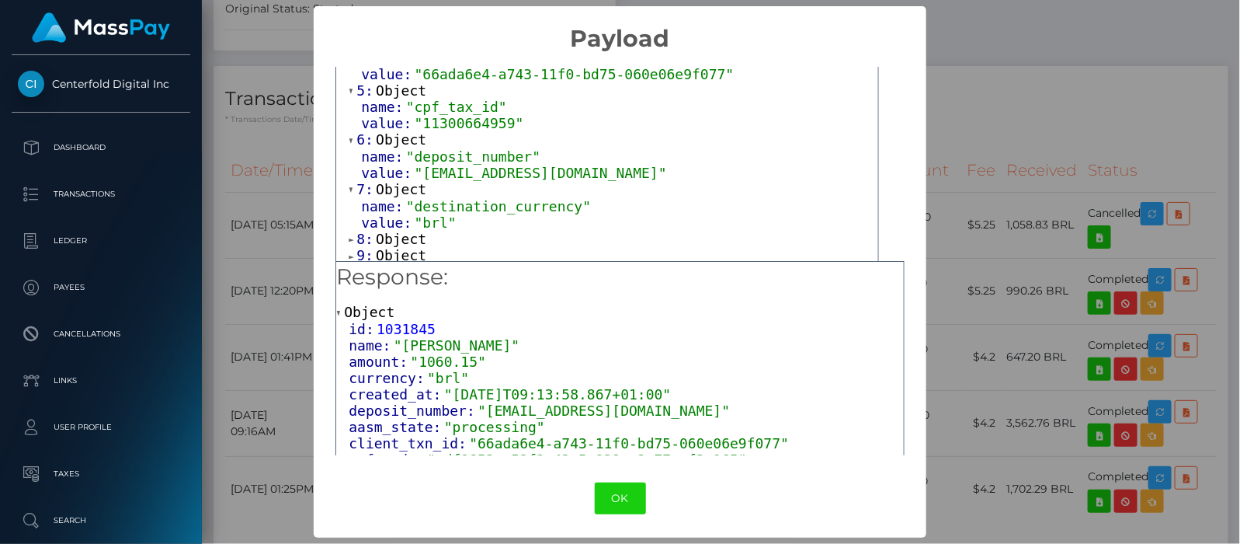
scroll to position [388, 0]
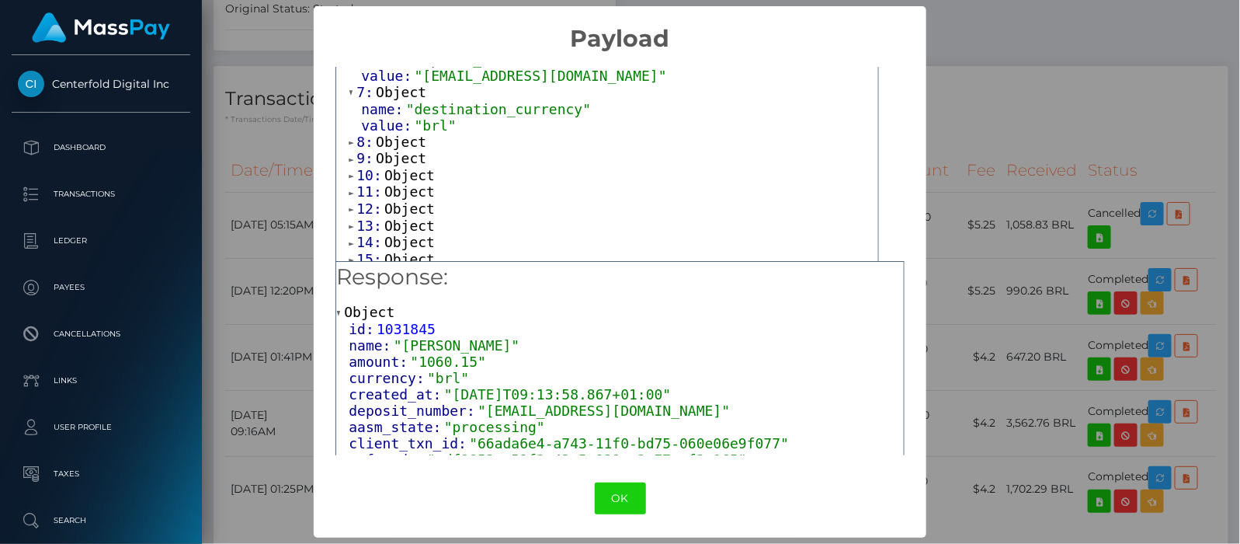
click at [349, 137] on span at bounding box center [353, 142] width 8 height 10
click at [349, 187] on span at bounding box center [353, 192] width 8 height 10
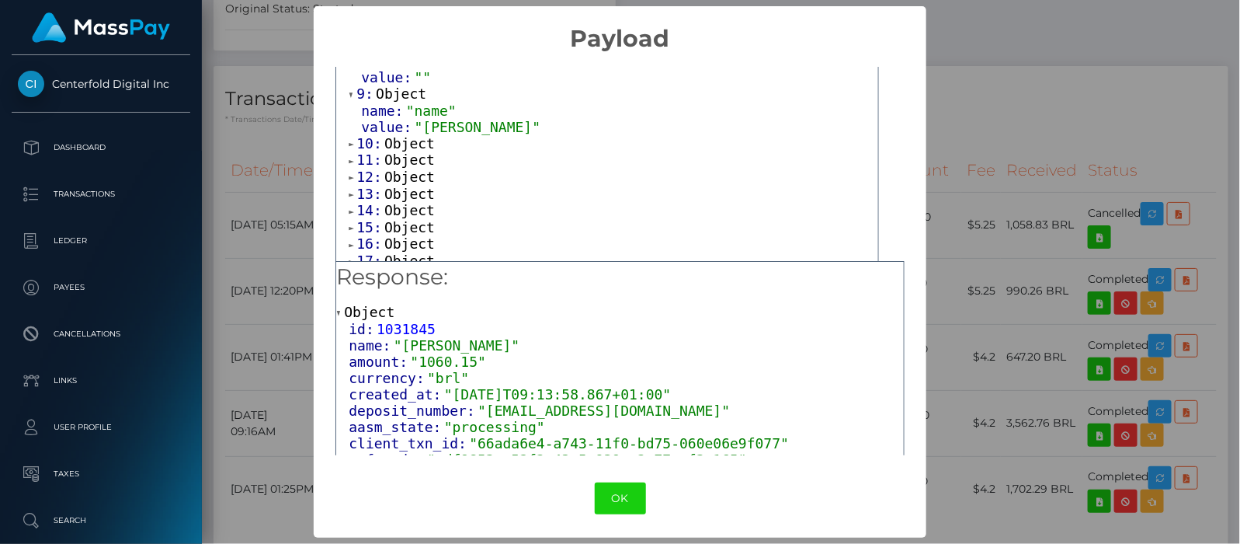
scroll to position [0, 0]
click at [349, 140] on span at bounding box center [353, 145] width 8 height 10
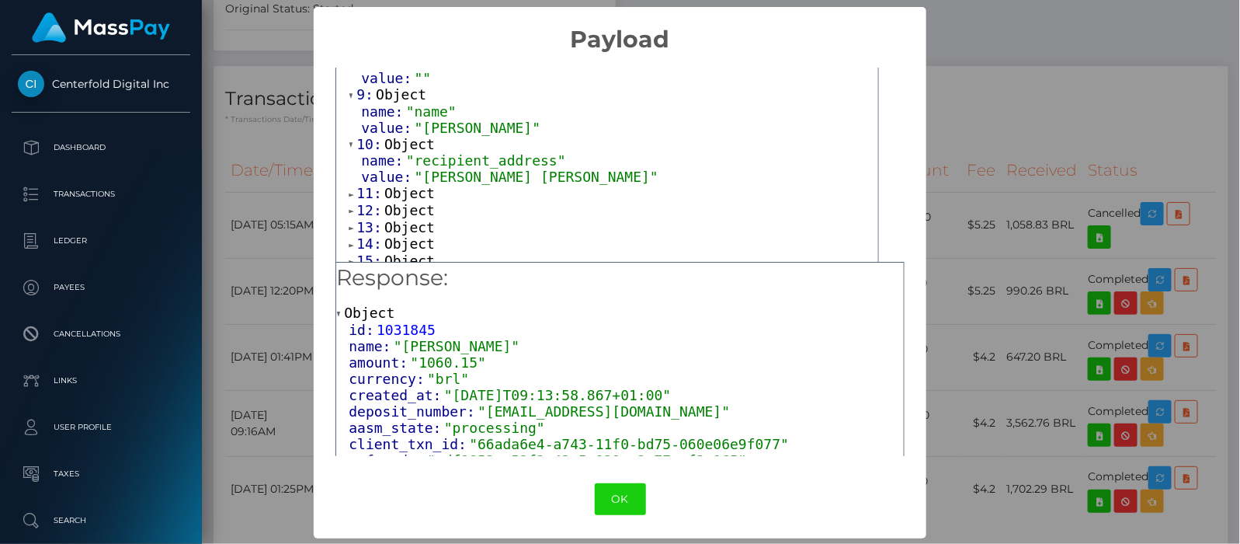
click at [349, 189] on span at bounding box center [353, 194] width 8 height 10
click at [349, 238] on span at bounding box center [353, 243] width 8 height 10
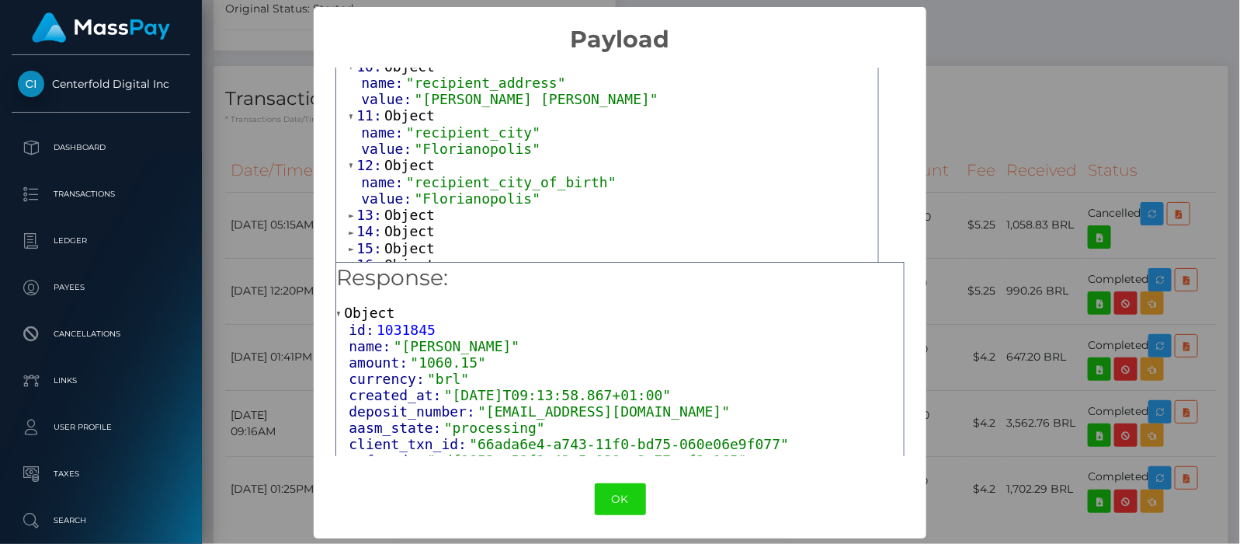
scroll to position [582, 0]
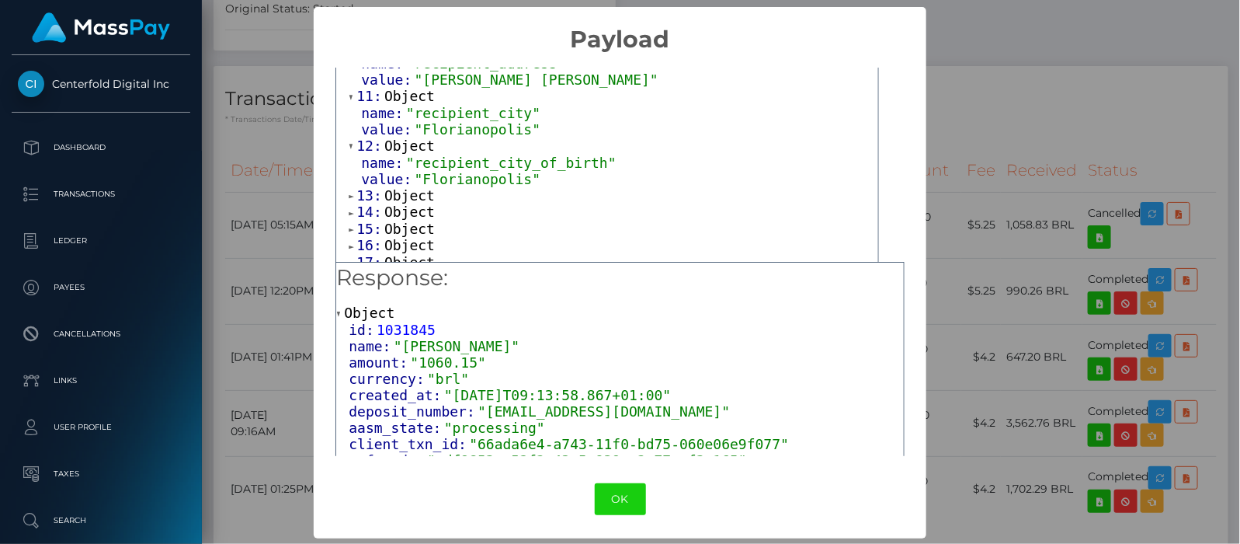
click at [349, 191] on span at bounding box center [353, 196] width 8 height 10
click at [356, 236] on span "14:" at bounding box center [370, 244] width 28 height 16
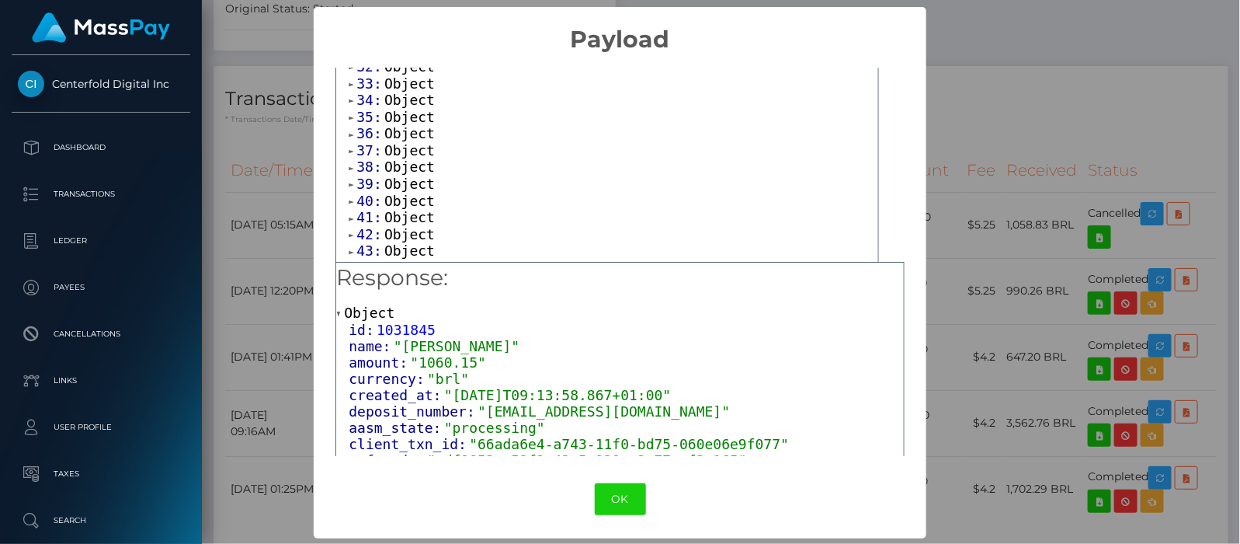
scroll to position [1, 0]
click at [604, 493] on button "OK" at bounding box center [620, 498] width 51 height 32
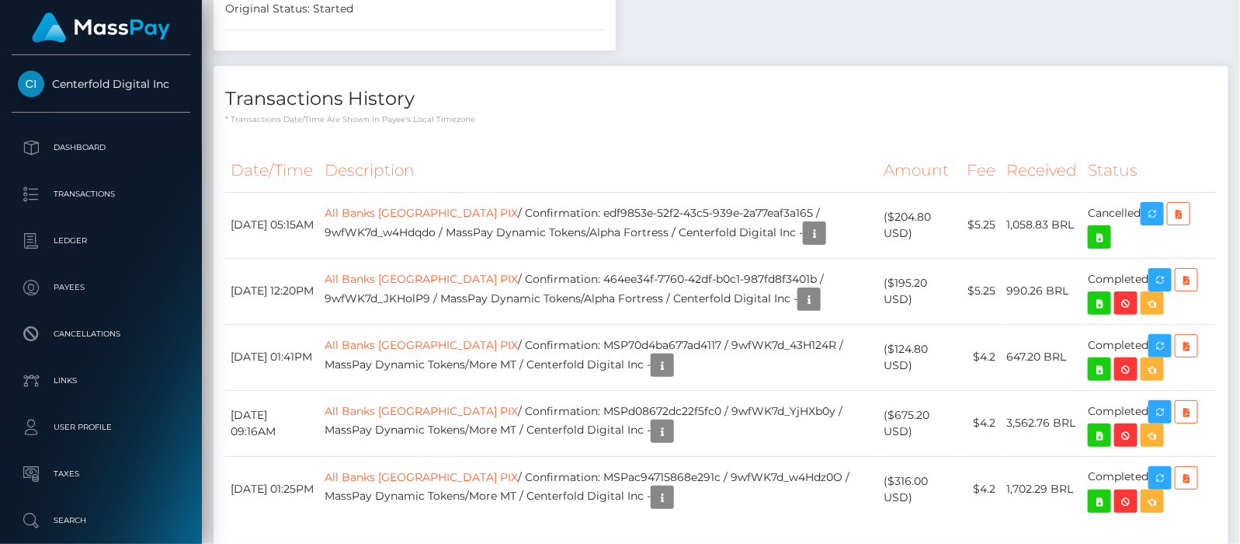
click at [422, 283] on link "All Banks [GEOGRAPHIC_DATA] PIX" at bounding box center [421, 279] width 193 height 14
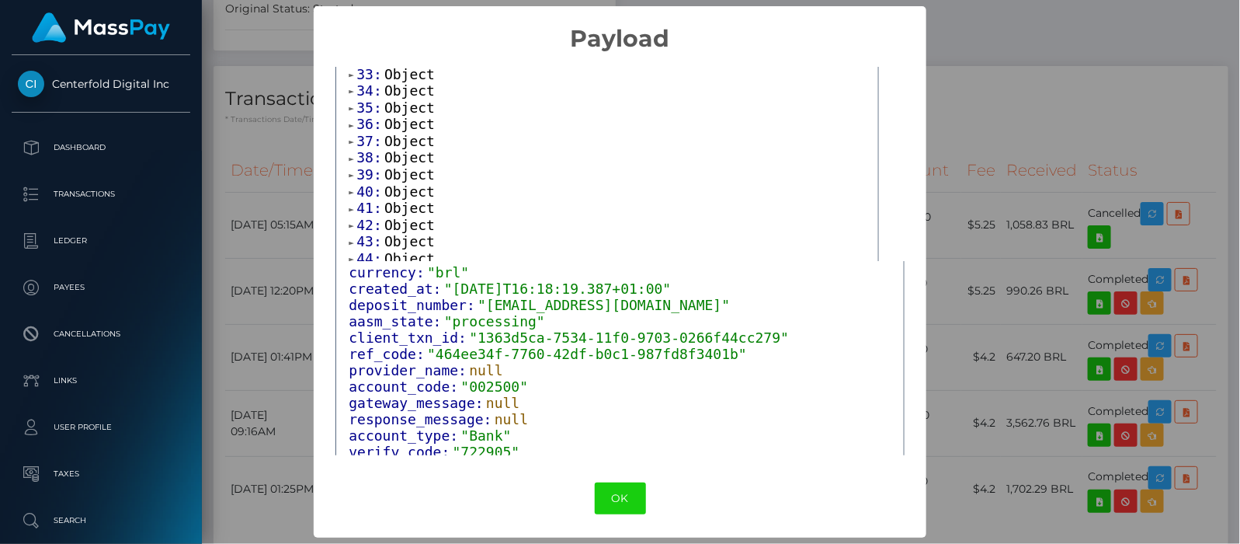
click at [1036, 113] on div "× Payload Output: Array [ 45 ] 0: Object 1: Object 2: Object 3: Object 4: Objec…" at bounding box center [620, 272] width 1240 height 544
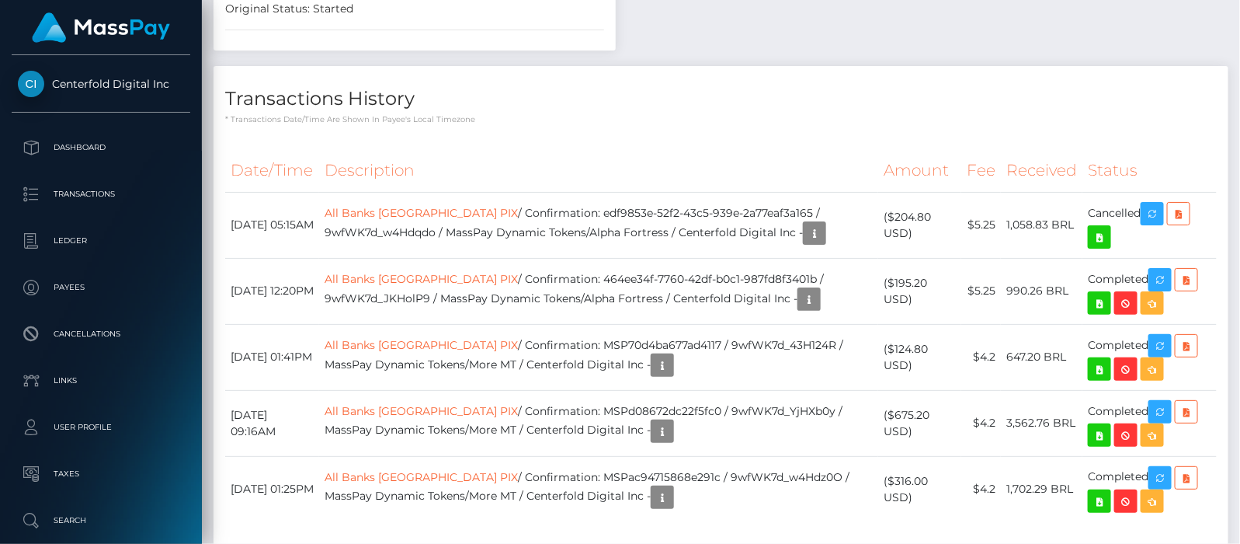
click at [423, 220] on link "All Banks [GEOGRAPHIC_DATA] PIX" at bounding box center [421, 213] width 193 height 14
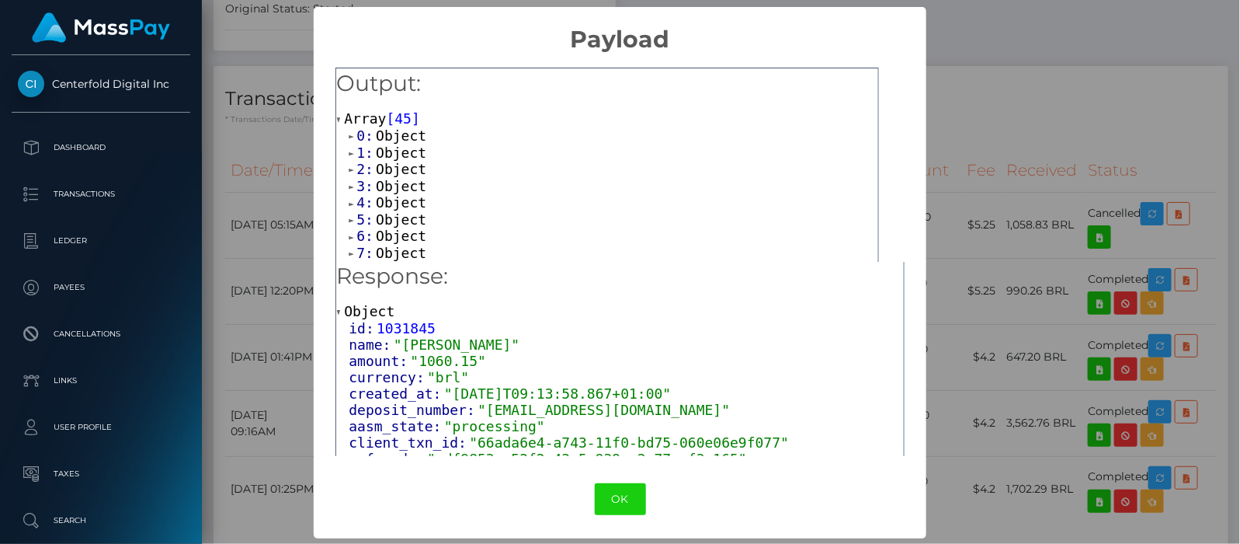
scroll to position [0, 0]
click at [1039, 117] on div "× Payload Output: Array [ 45 ] 0: Object 1: Object 2: Object 3: Object 4: Objec…" at bounding box center [620, 272] width 1240 height 544
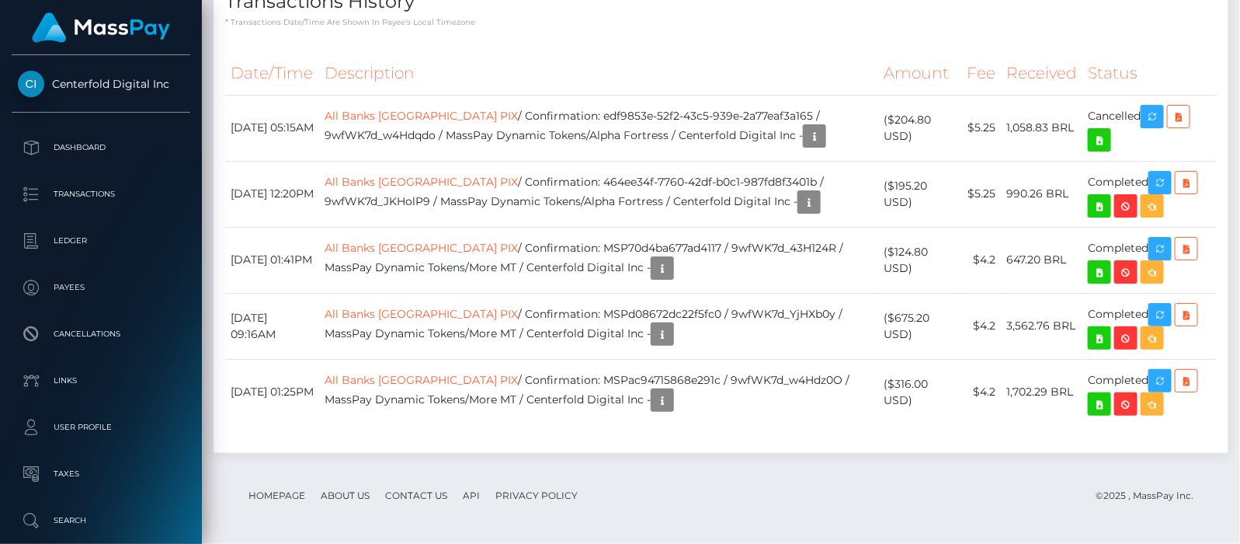
scroll to position [186, 315]
click at [408, 383] on link "All Banks [GEOGRAPHIC_DATA] PIX" at bounding box center [421, 380] width 193 height 14
click at [71, 142] on p "Dashboard" at bounding box center [101, 147] width 166 height 23
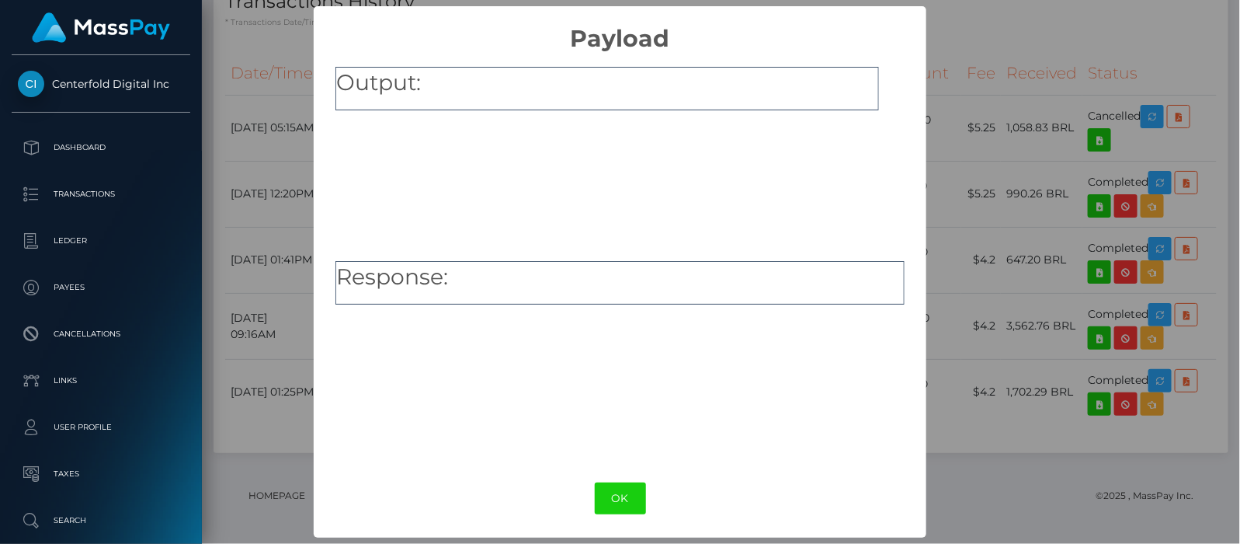
scroll to position [0, 0]
click at [602, 499] on button "OK" at bounding box center [620, 499] width 51 height 32
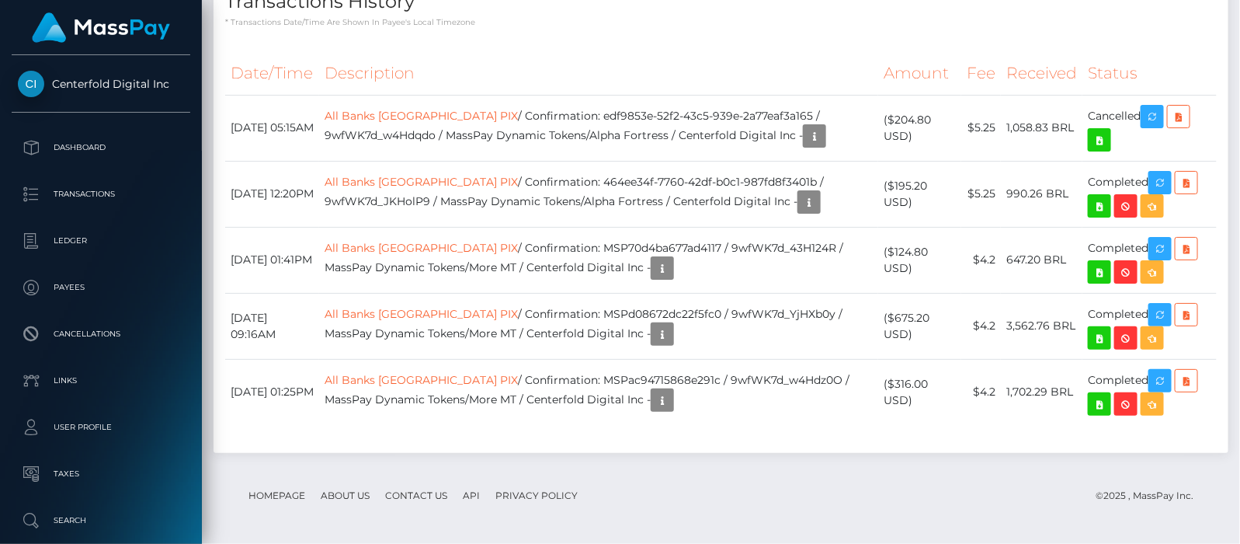
click at [419, 387] on link "All Banks Brazil PIX" at bounding box center [421, 380] width 193 height 14
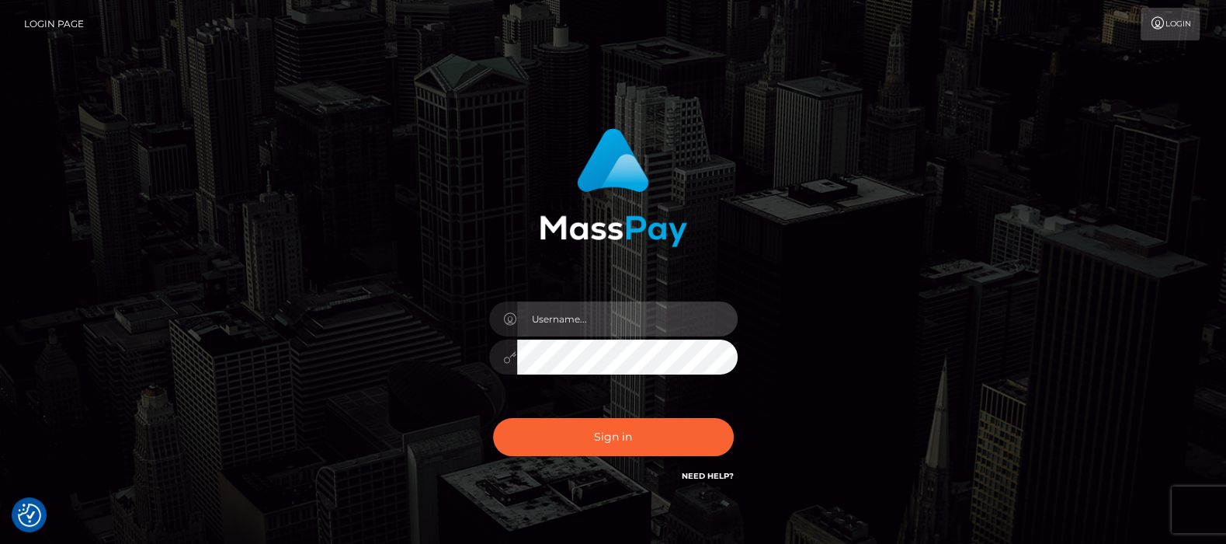
click at [575, 321] on input "text" at bounding box center [627, 318] width 221 height 35
type input "[DOMAIN_NAME]"
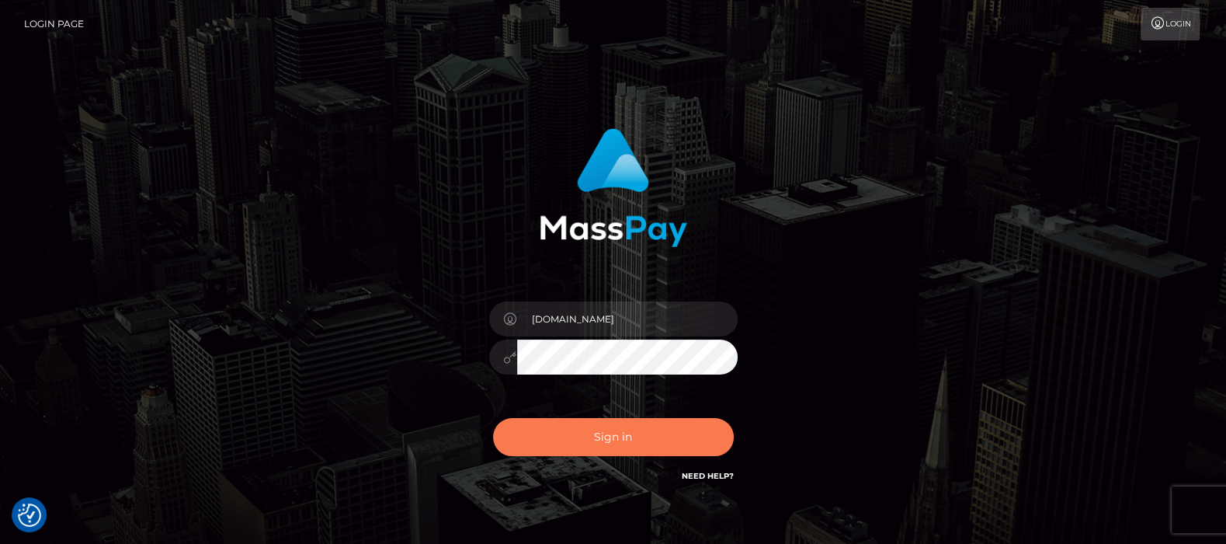
click at [596, 430] on button "Sign in" at bounding box center [613, 437] width 241 height 38
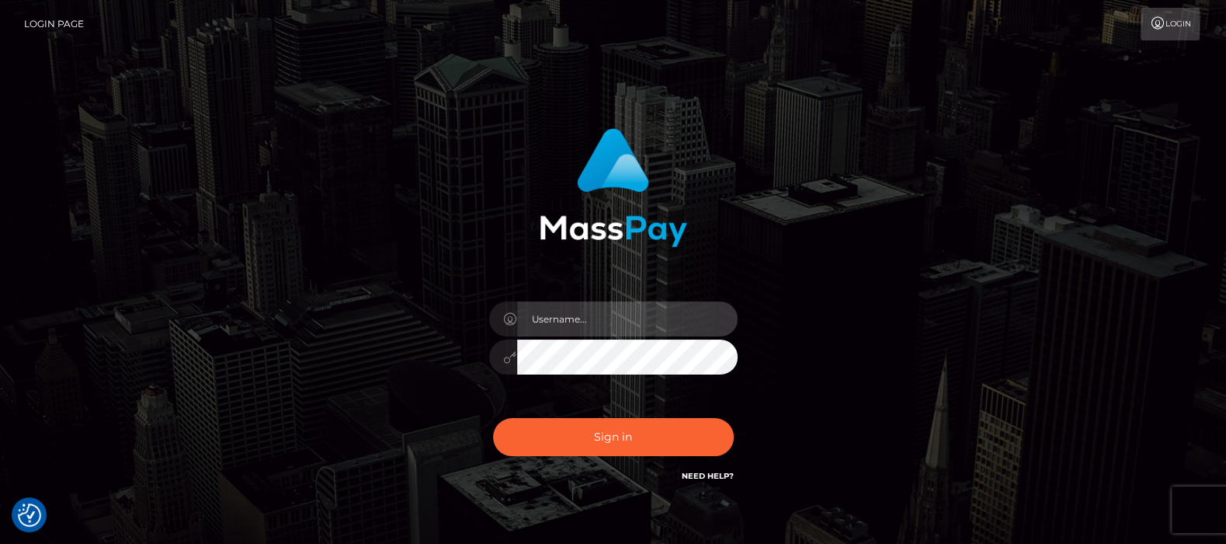
click at [592, 305] on input "text" at bounding box center [627, 318] width 221 height 35
type input "[DOMAIN_NAME]"
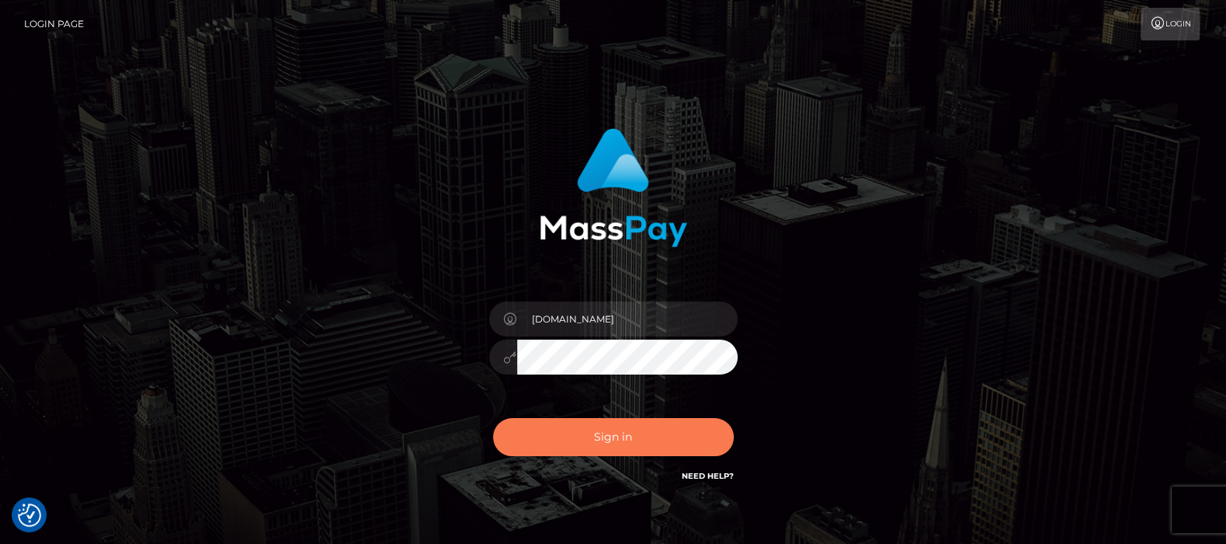
click at [606, 434] on button "Sign in" at bounding box center [613, 437] width 241 height 38
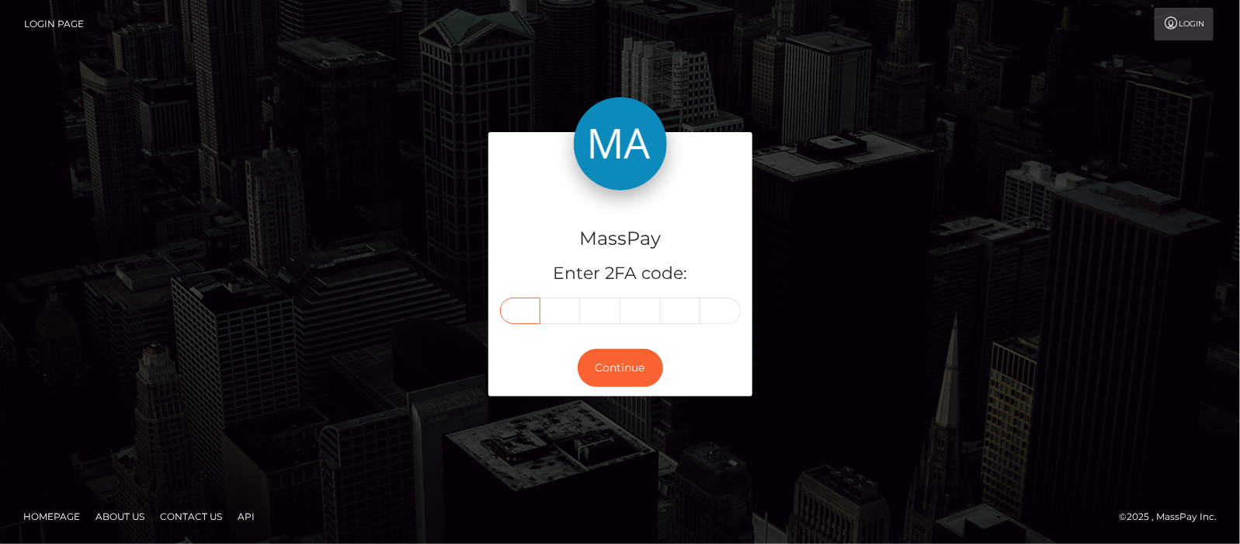
click at [520, 298] on input "text" at bounding box center [520, 310] width 40 height 26
click at [524, 315] on input "text" at bounding box center [520, 310] width 40 height 26
type input "3"
type input "5"
type input "6"
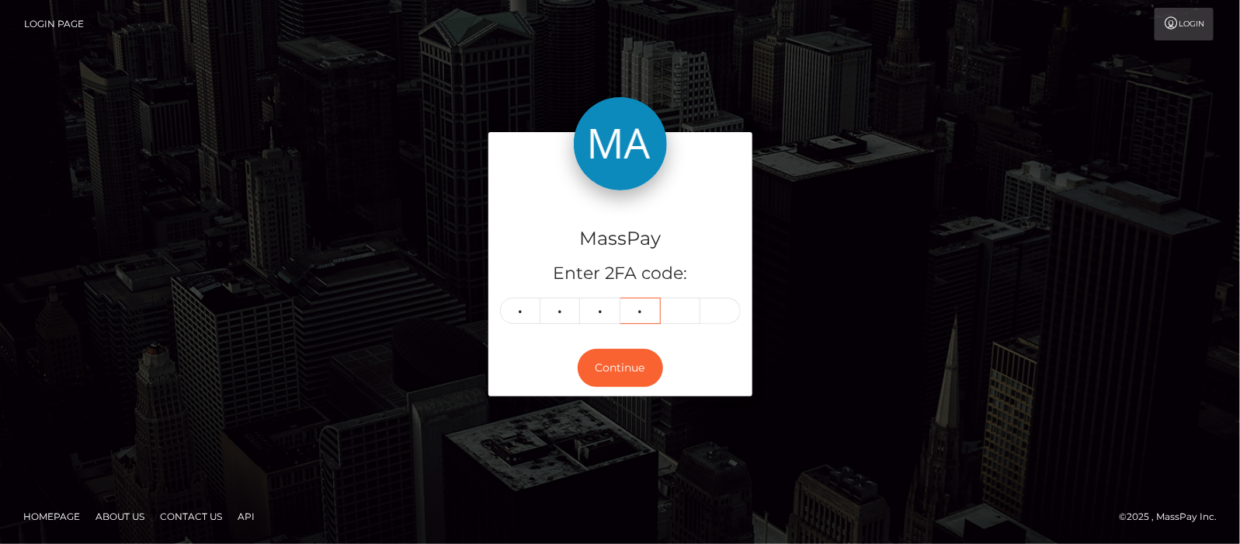
type input "5"
type input "2"
type input "3"
click at [735, 237] on h4 "MassPay" at bounding box center [620, 238] width 241 height 27
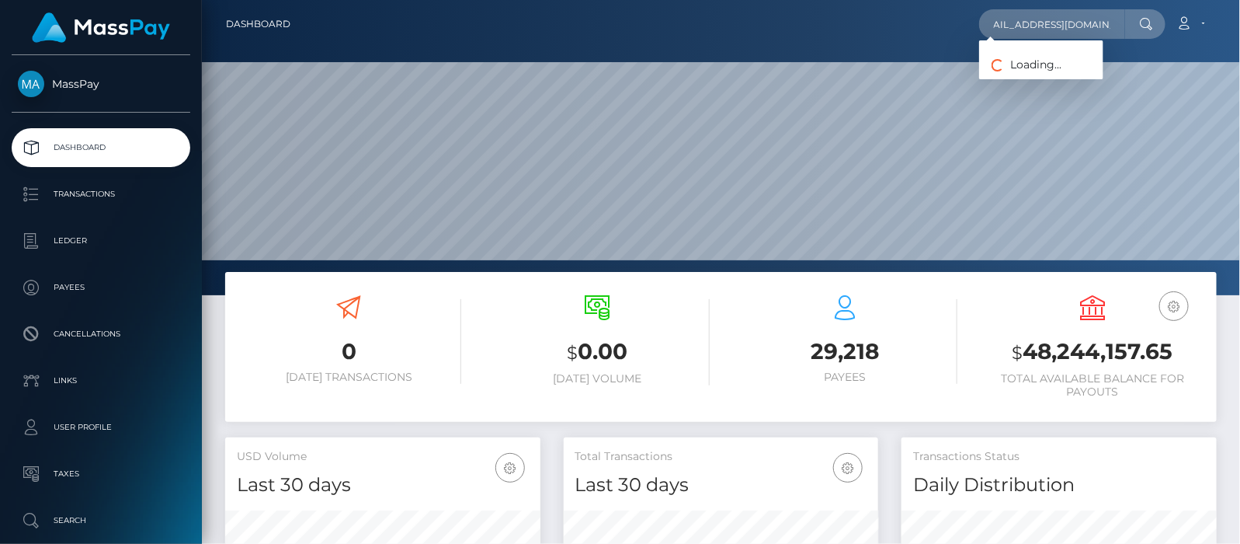
scroll to position [275, 315]
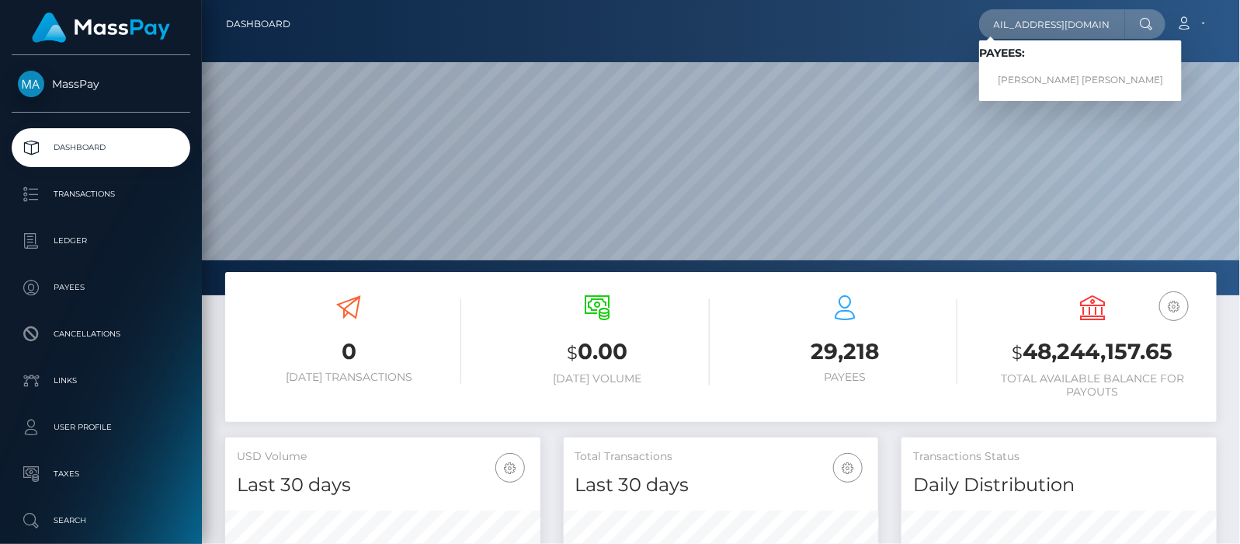
type input "[EMAIL_ADDRESS][DOMAIN_NAME]"
click at [1041, 82] on link "Jessica Oliveira Magalhaes" at bounding box center [1080, 80] width 203 height 29
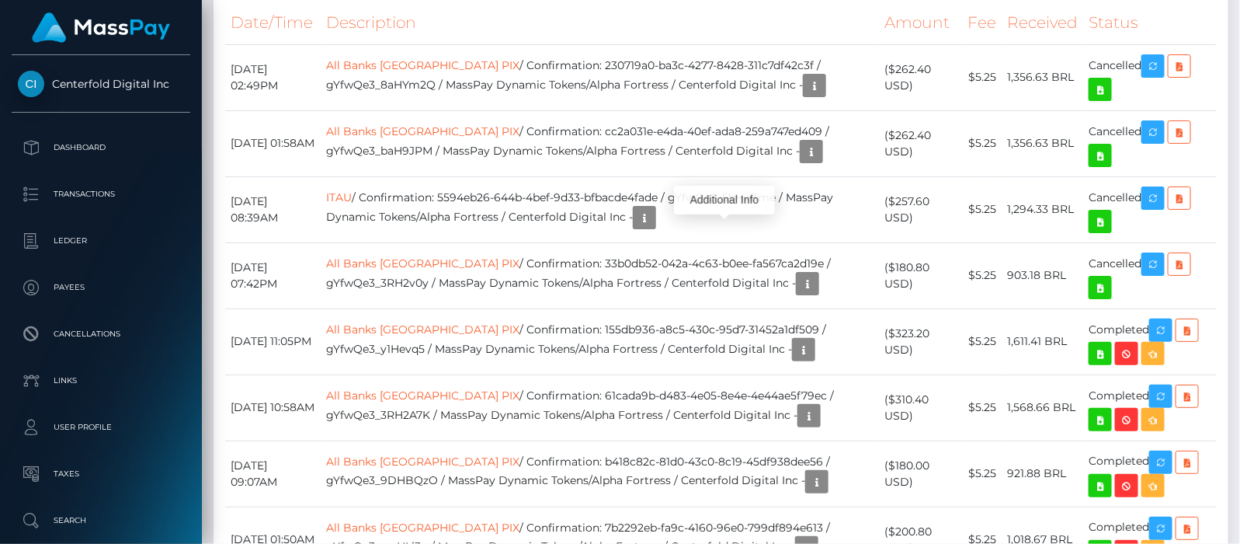
scroll to position [186, 315]
click at [443, 336] on link "All Banks [GEOGRAPHIC_DATA] PIX" at bounding box center [422, 329] width 193 height 14
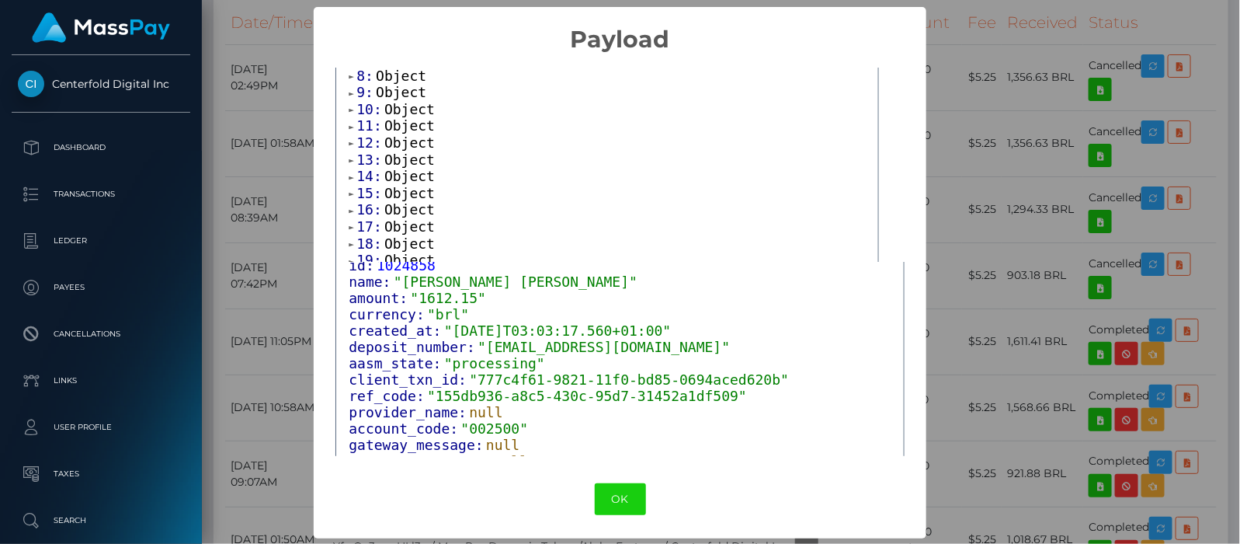
scroll to position [97, 0]
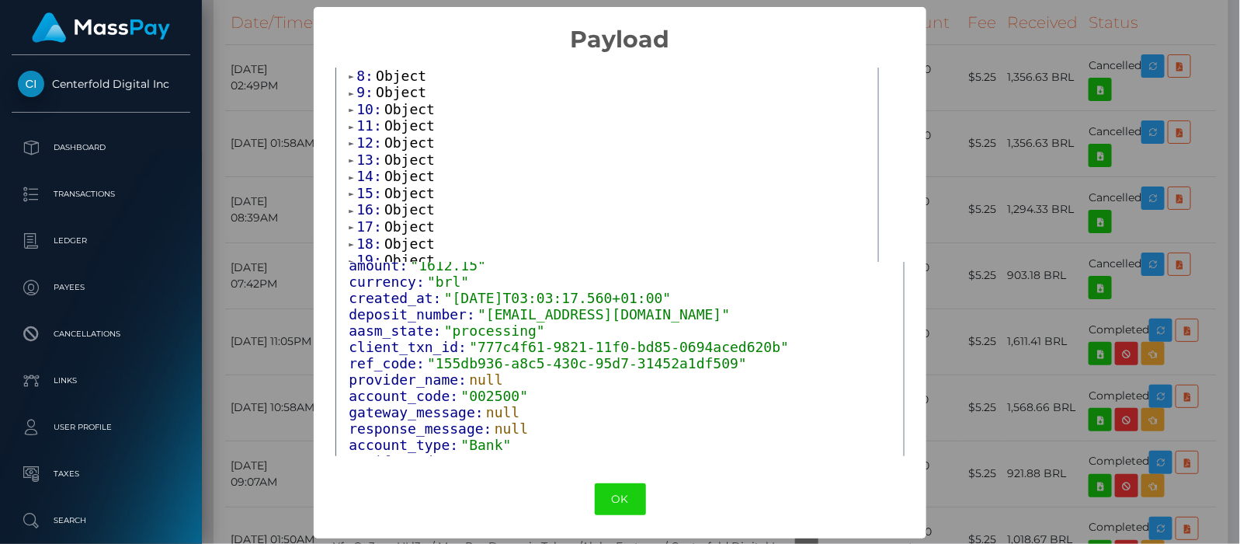
click at [968, 9] on div "× Payload Output: Array [ 45 ] 0: Object 1: Object 2: Object 3: Object 4: Objec…" at bounding box center [620, 272] width 1240 height 544
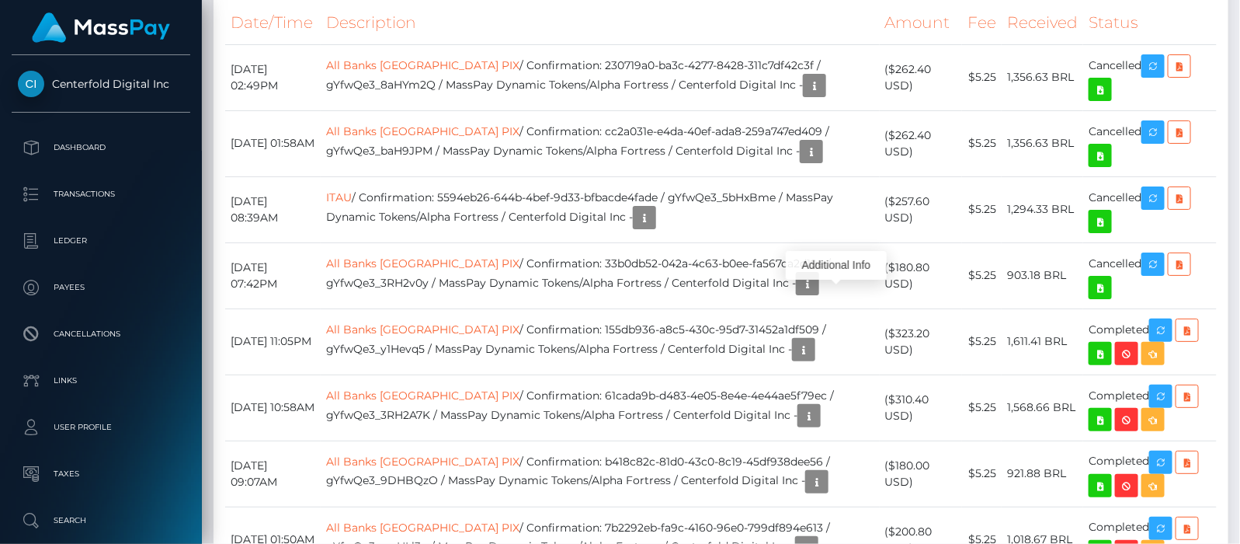
scroll to position [186, 315]
click at [817, 294] on icon "button" at bounding box center [807, 283] width 19 height 19
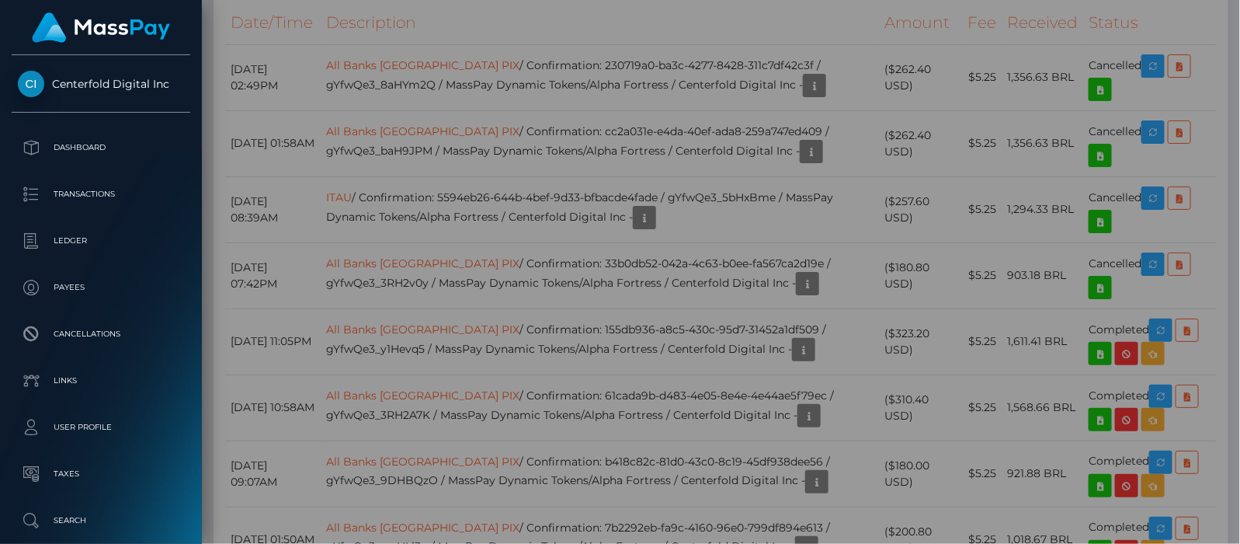
scroll to position [0, 0]
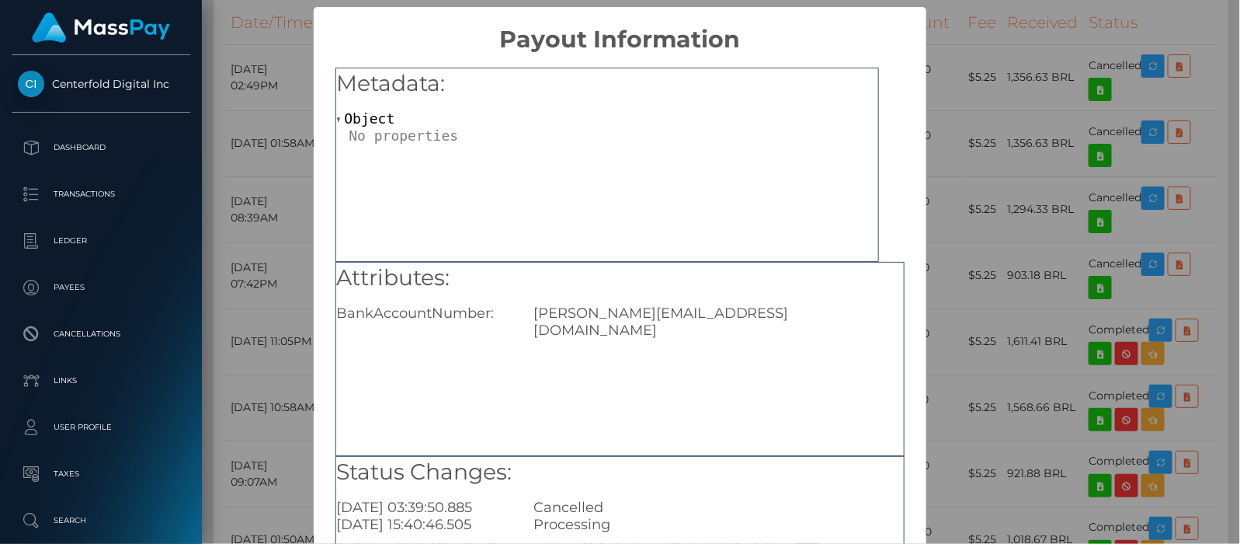
click at [1008, 5] on div "× Payout Information Metadata: Object Attributes: BankAccountNumber: YESSIKA.SU…" at bounding box center [620, 272] width 1240 height 544
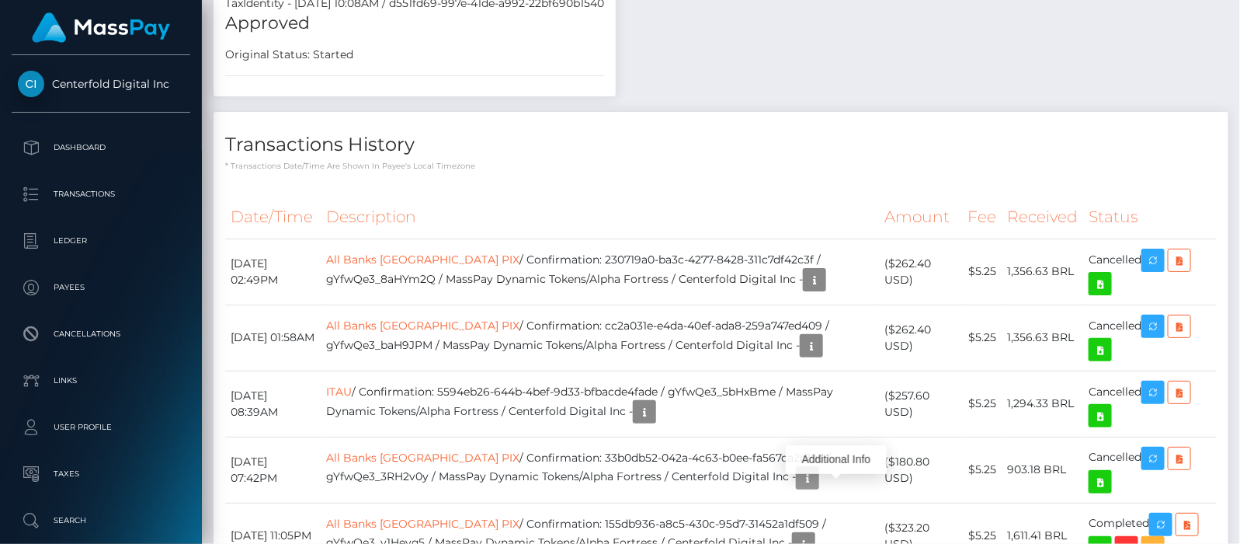
scroll to position [186, 315]
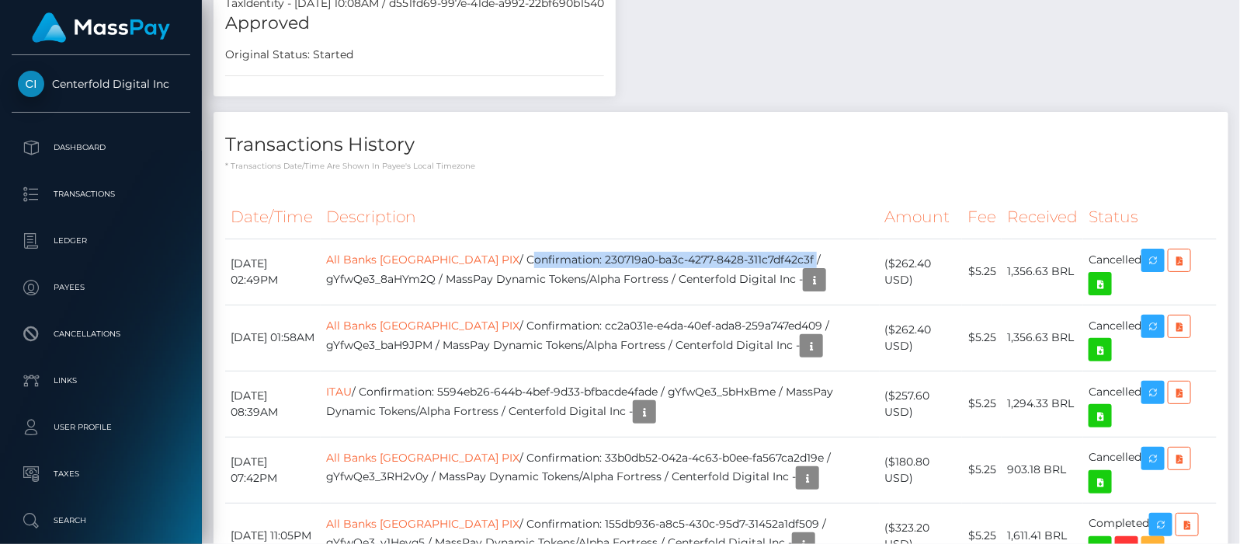
drag, startPoint x: 474, startPoint y: 268, endPoint x: 757, endPoint y: 274, distance: 283.5
click at [757, 274] on td "All Banks Brazil PIX / Confirmation: 230719a0-ba3c-4277-8428-311c7df42c3f / gYf…" at bounding box center [600, 271] width 559 height 66
copy td "Confirmation: 230719a0-ba3c-4277-8428-311c7df42c3f"
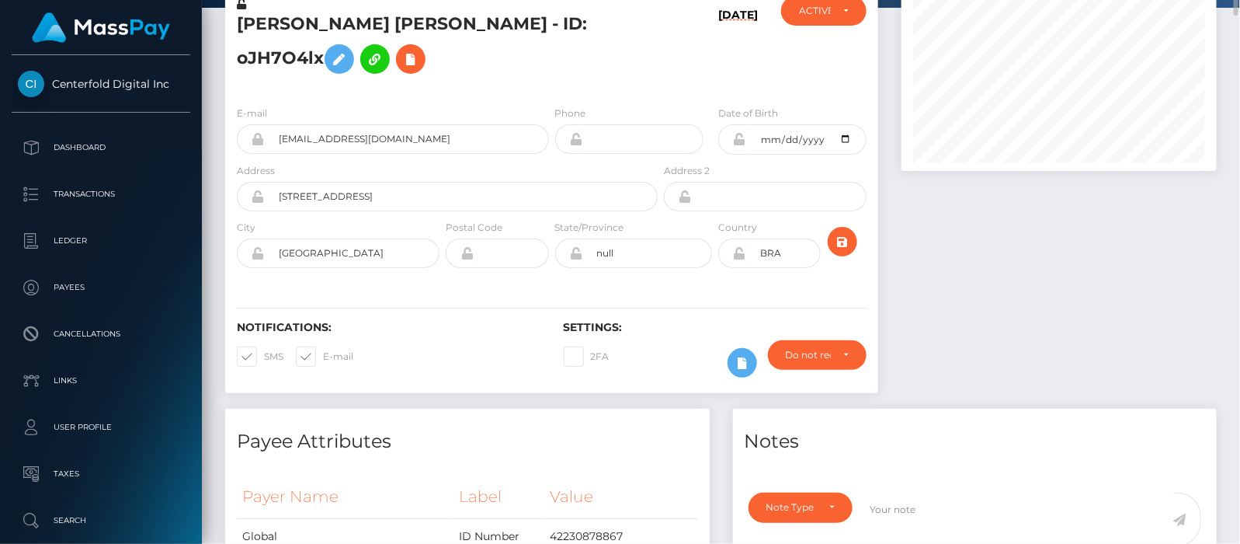
scroll to position [0, 0]
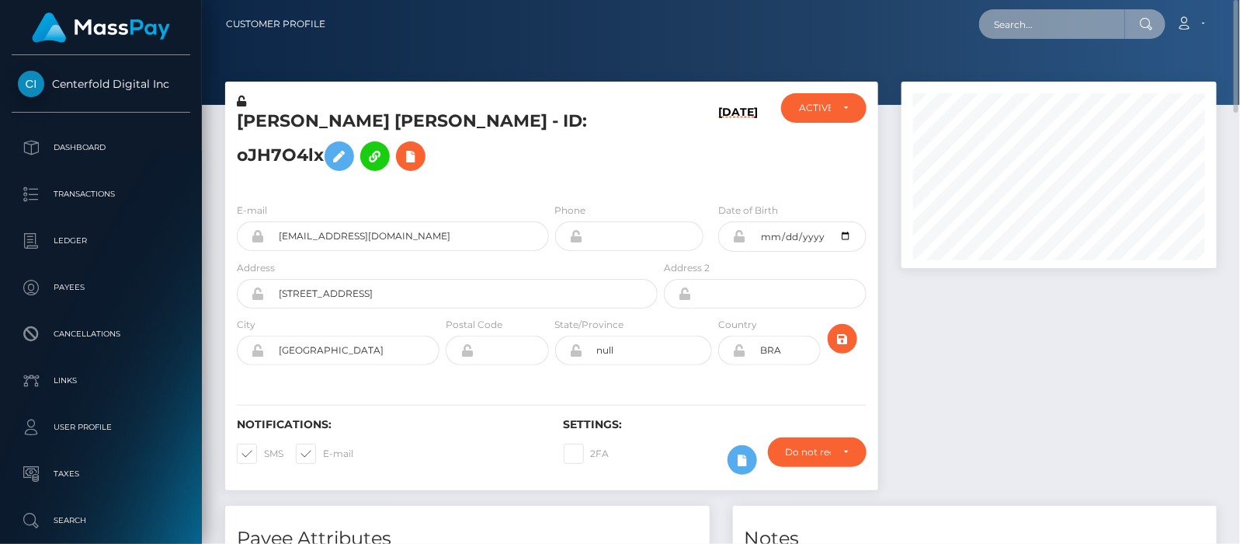
click at [1080, 25] on input "text" at bounding box center [1052, 24] width 146 height 30
paste input "arubyfire7@gmail.com"
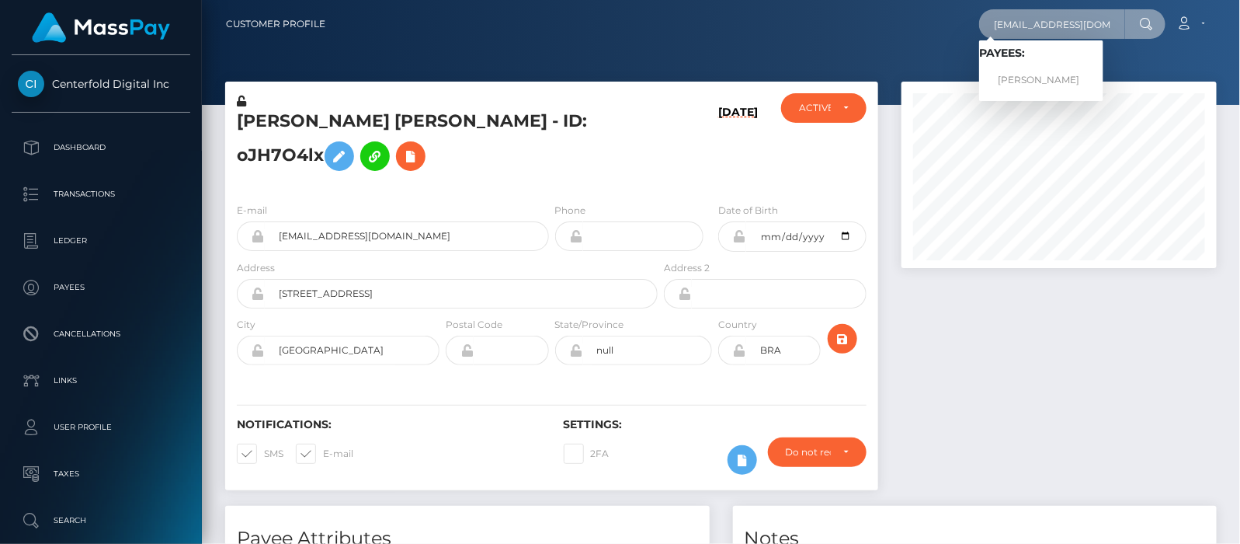
type input "arubyfire7@gmail.com"
click at [1041, 78] on link "Chirle Oreano Anderson" at bounding box center [1041, 80] width 124 height 29
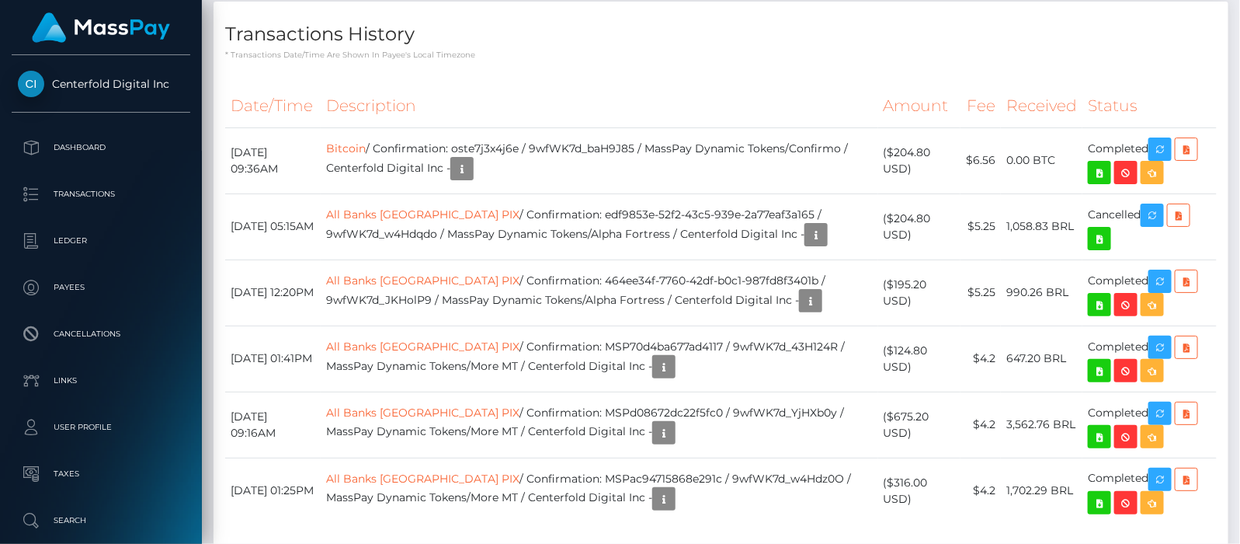
scroll to position [186, 315]
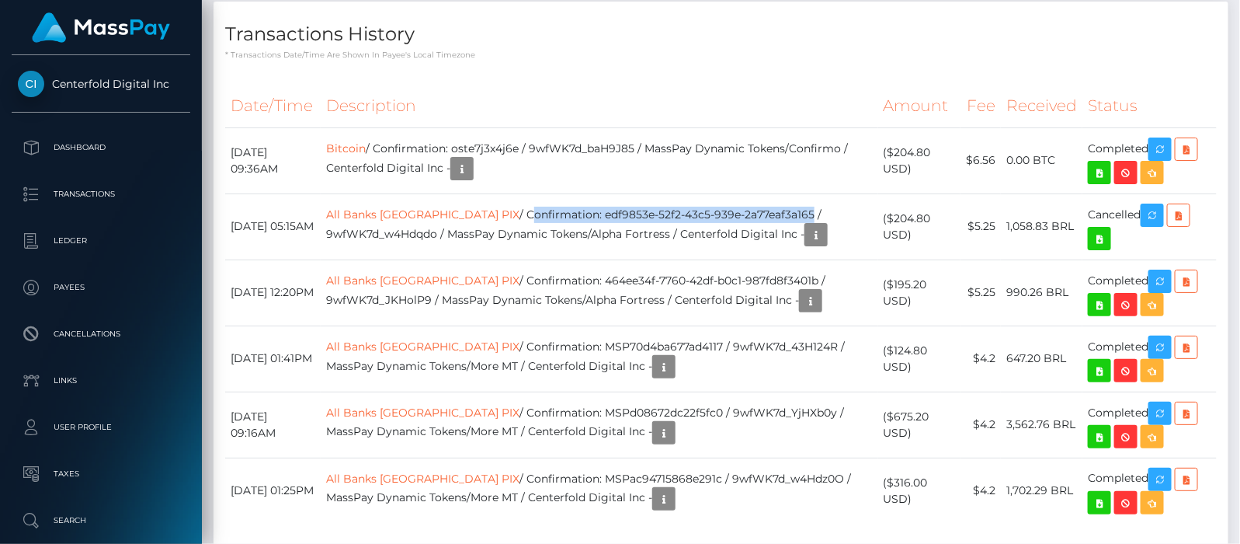
drag, startPoint x: 478, startPoint y: 309, endPoint x: 747, endPoint y: 306, distance: 268.7
click at [747, 259] on td "All Banks Brazil PIX / Confirmation: edf9853e-52f2-43c5-939e-2a77eaf3a165 / 9wf…" at bounding box center [600, 226] width 558 height 66
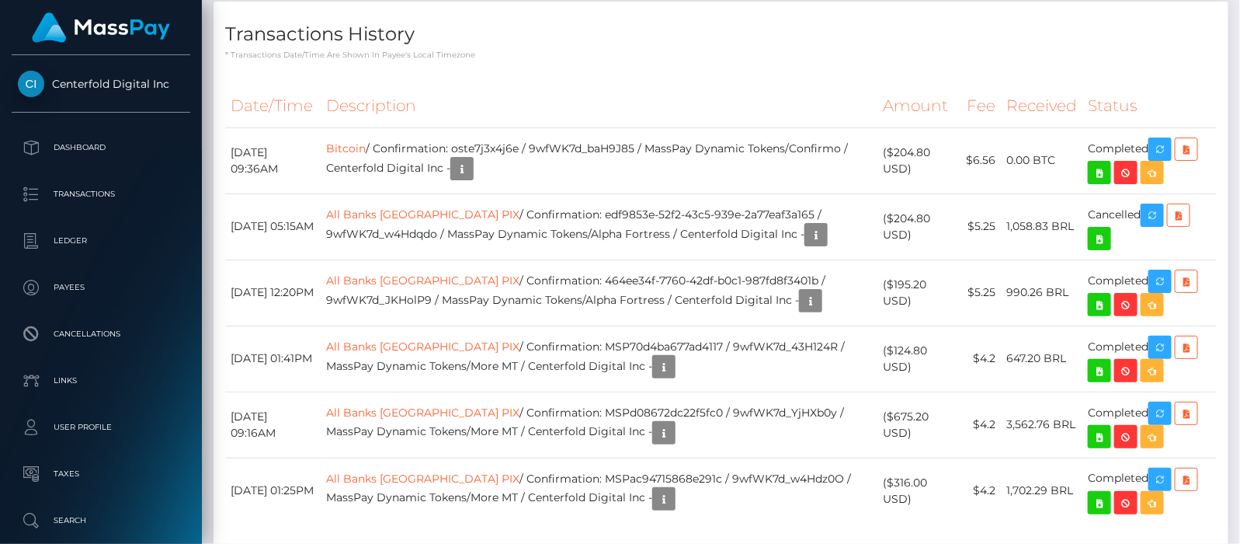
click at [752, 259] on td "All Banks Brazil PIX / Confirmation: edf9853e-52f2-43c5-939e-2a77eaf3a165 / 9wf…" at bounding box center [600, 226] width 558 height 66
click at [699, 259] on td "All Banks Brazil PIX / Confirmation: edf9853e-52f2-43c5-939e-2a77eaf3a165 / 9wf…" at bounding box center [600, 226] width 558 height 66
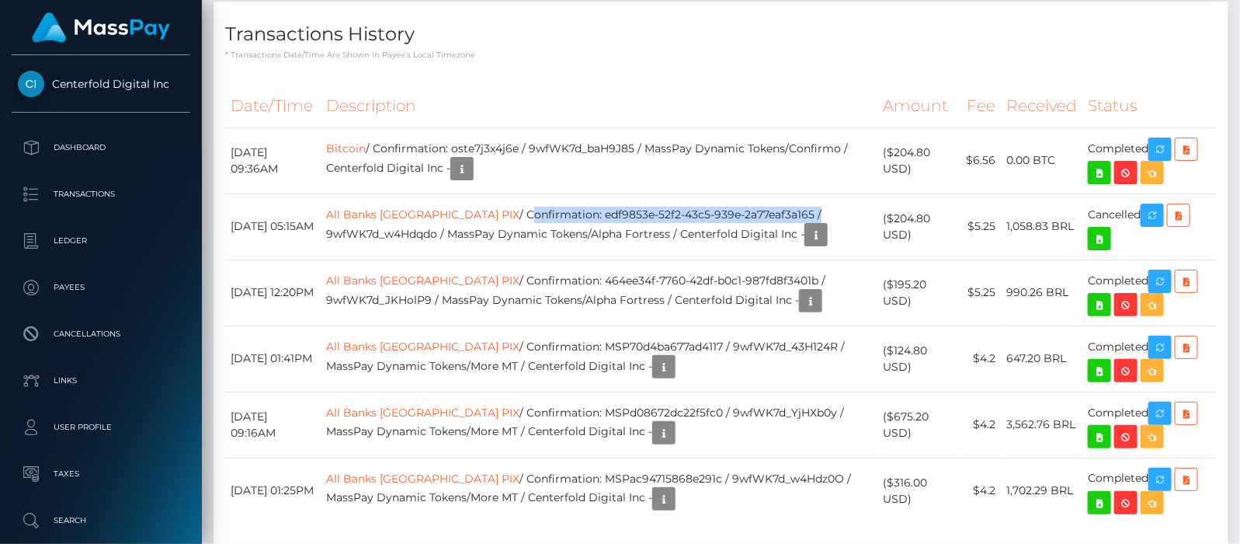
drag, startPoint x: 466, startPoint y: 309, endPoint x: 756, endPoint y: 308, distance: 290.4
click at [756, 259] on td "All Banks Brazil PIX / Confirmation: edf9853e-52f2-43c5-939e-2a77eaf3a165 / 9wf…" at bounding box center [600, 226] width 558 height 66
drag, startPoint x: 467, startPoint y: 308, endPoint x: 773, endPoint y: 308, distance: 306.0
click at [773, 259] on td "All Banks Brazil PIX / Confirmation: edf9853e-52f2-43c5-939e-2a77eaf3a165 / 9wf…" at bounding box center [600, 226] width 558 height 66
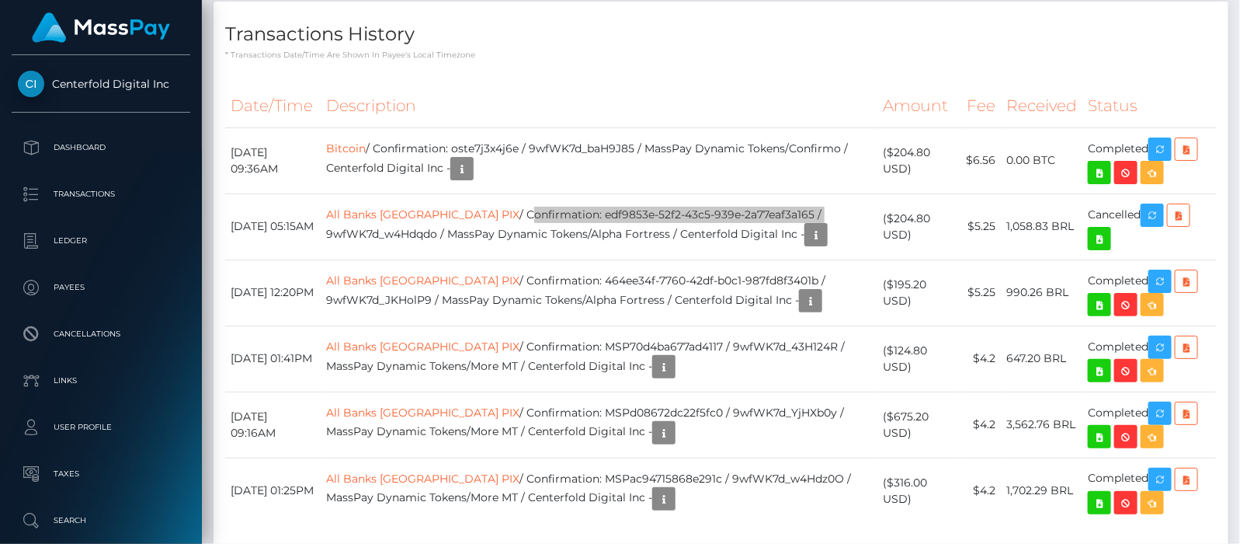
copy td "Confirmation: edf9853e-52f2-43c5-939e-2a77eaf3a165 /"
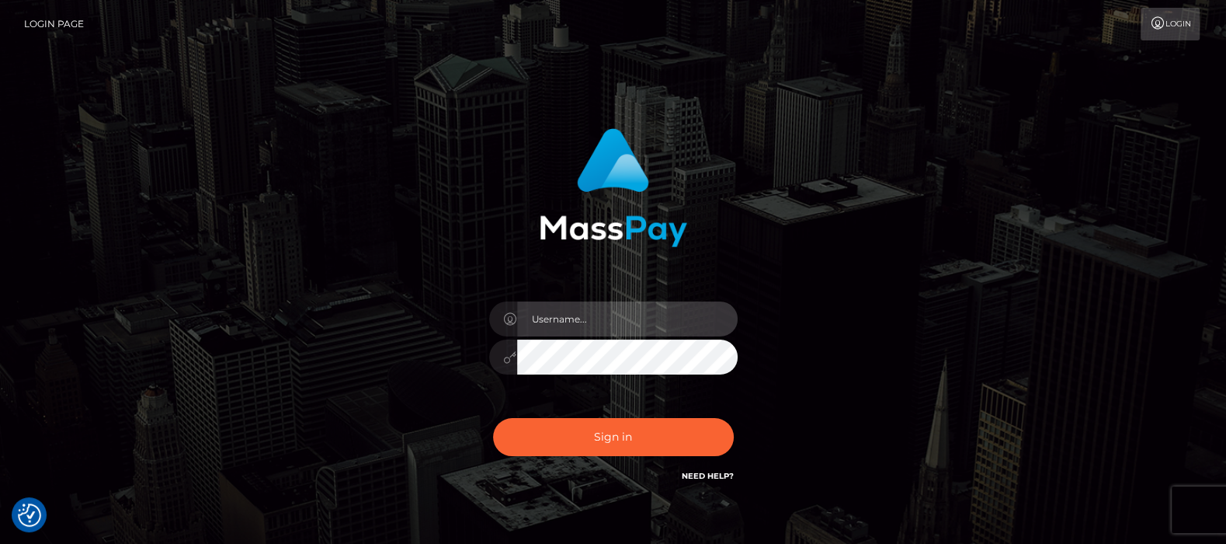
click at [568, 326] on input "text" at bounding box center [627, 318] width 221 height 35
type input "df.es"
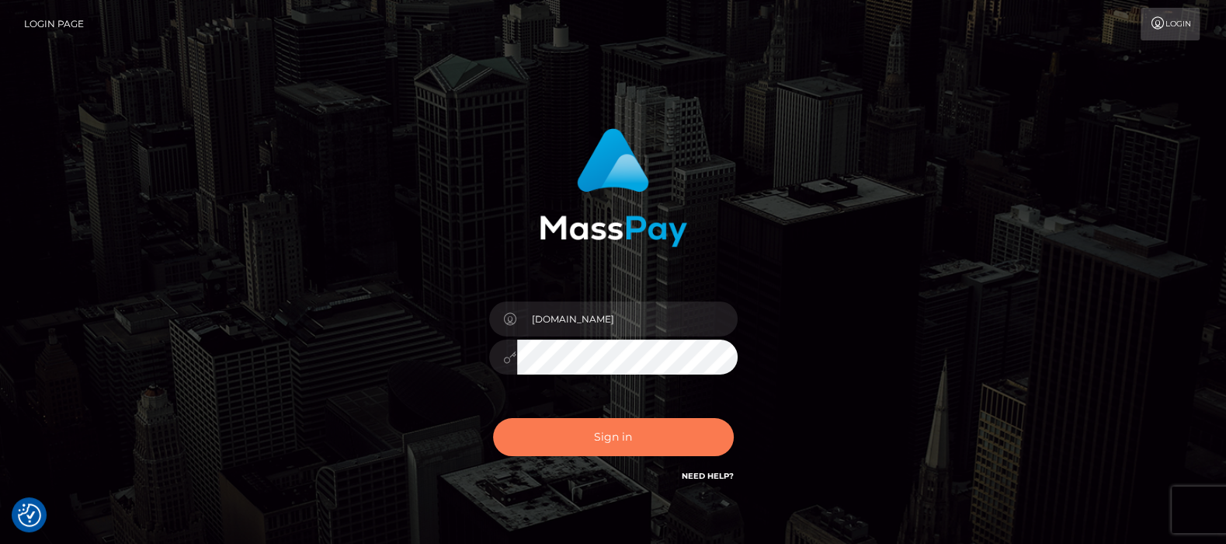
click at [606, 428] on button "Sign in" at bounding box center [613, 437] width 241 height 38
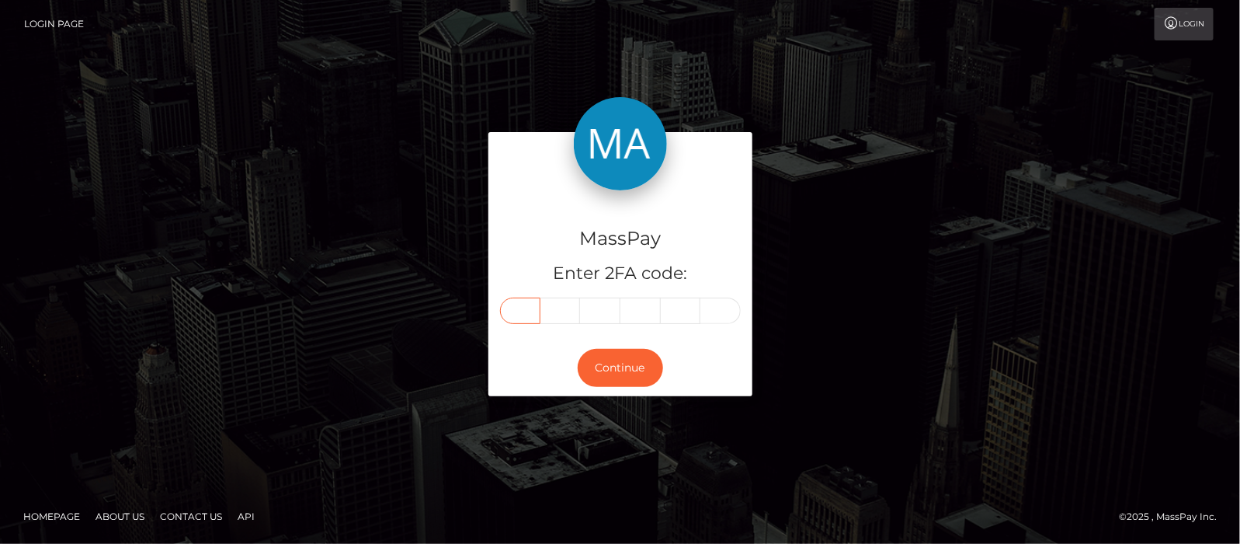
type input "8"
type input "7"
type input "9"
type input "0"
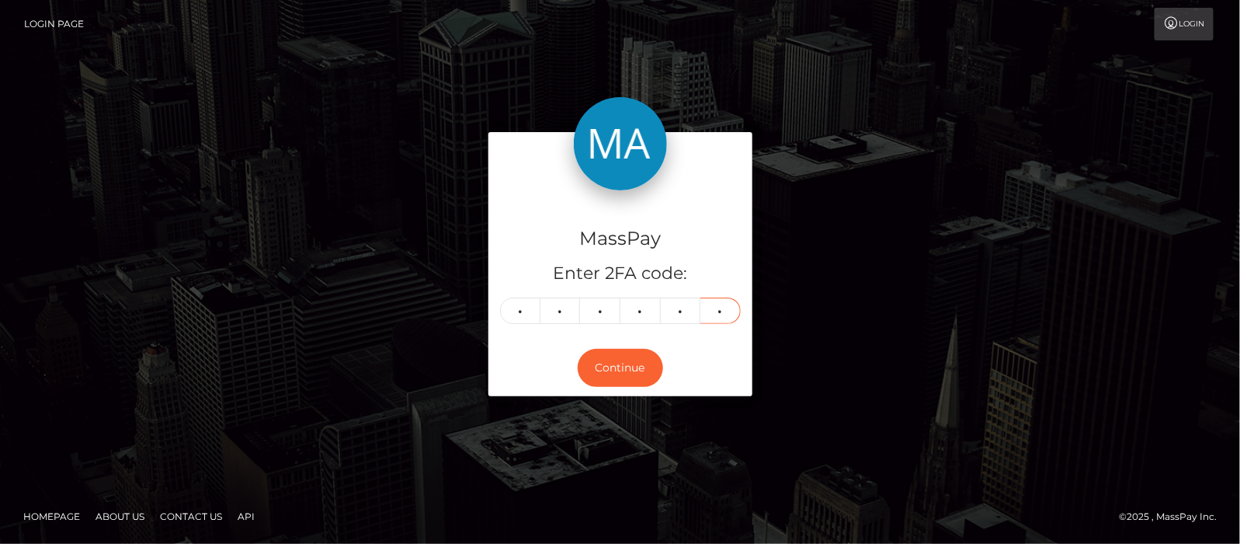
type input "2"
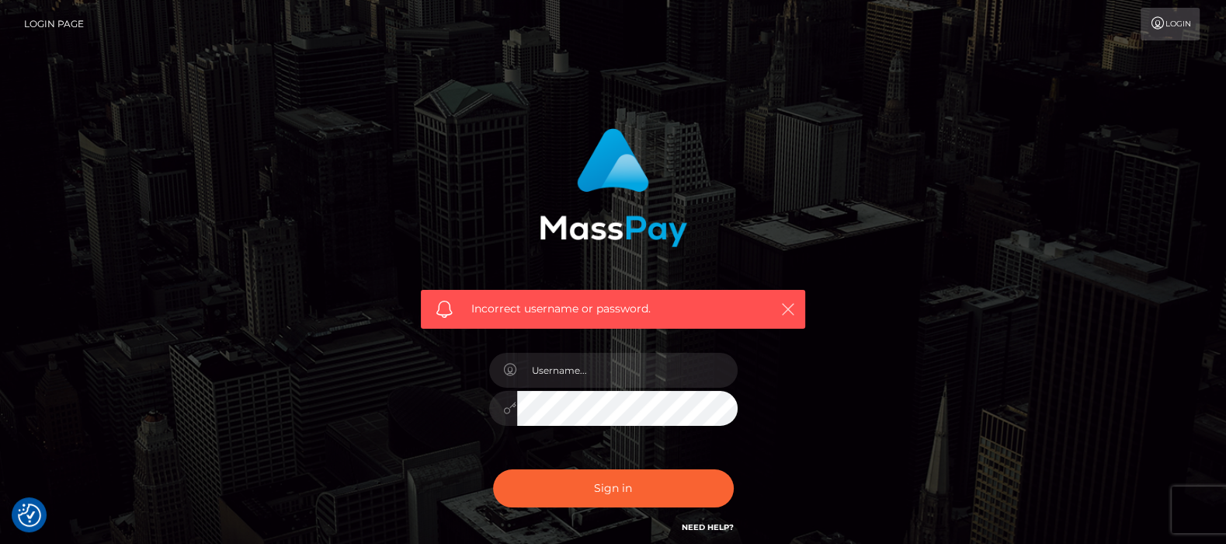
click at [789, 304] on icon "button" at bounding box center [788, 309] width 16 height 16
click at [606, 377] on input "text" at bounding box center [627, 370] width 221 height 35
